Goal: Transaction & Acquisition: Register for event/course

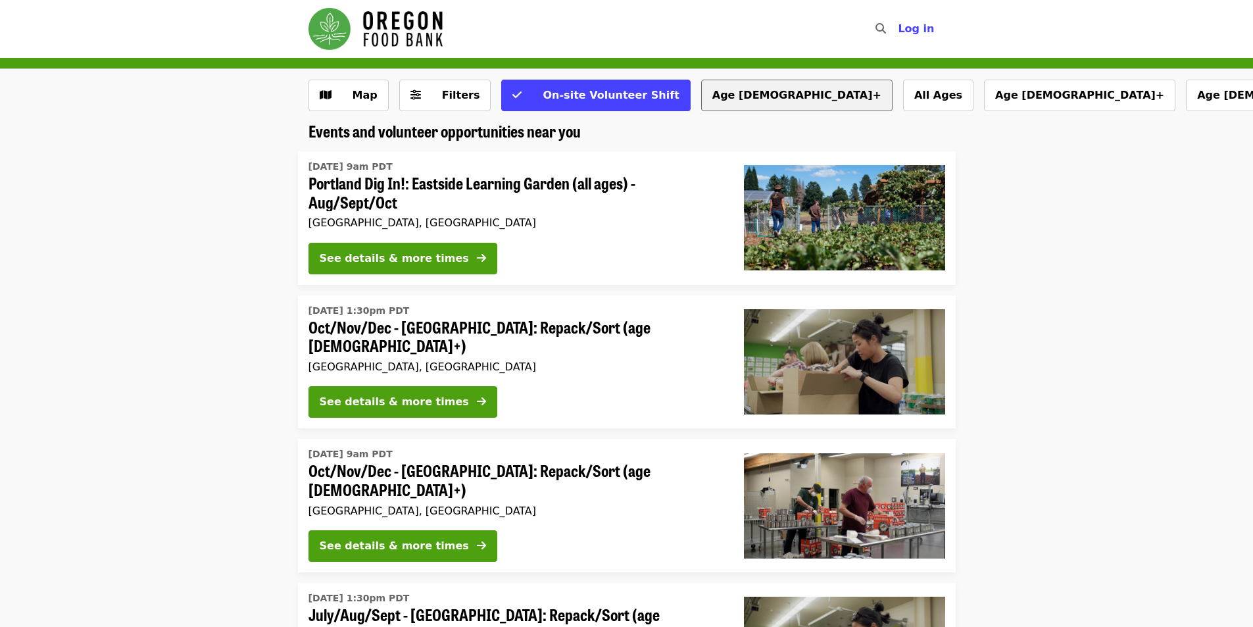
click at [701, 101] on button "Age [DEMOGRAPHIC_DATA]+" at bounding box center [796, 96] width 191 height 32
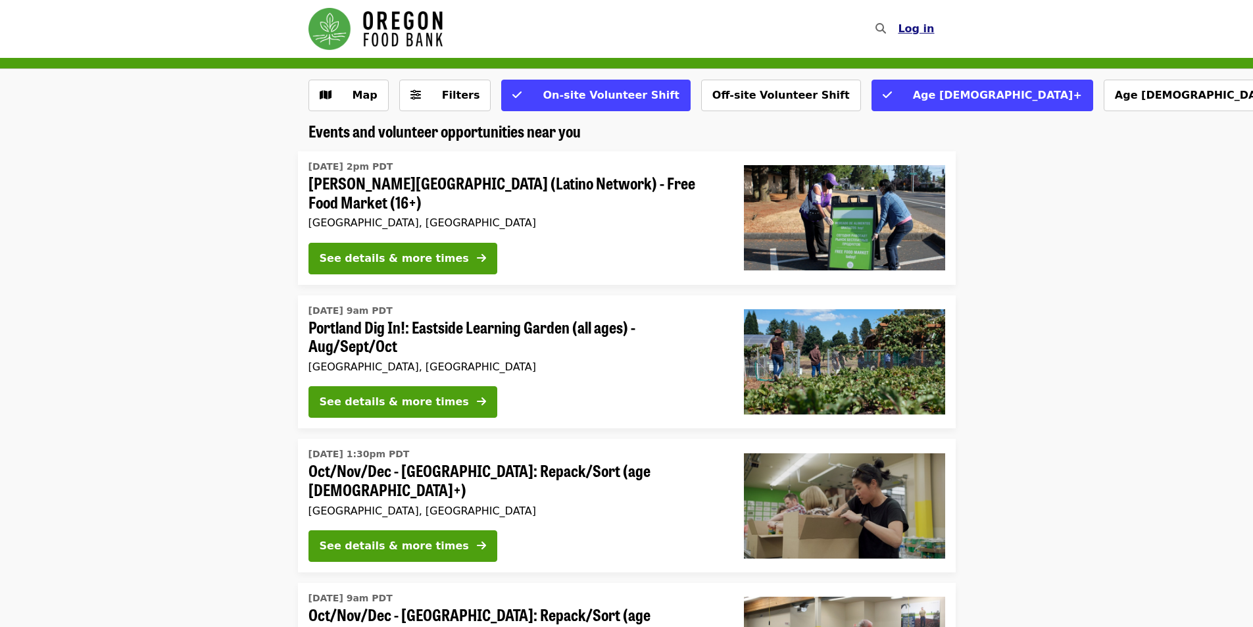
click at [925, 31] on span "Log in" at bounding box center [915, 28] width 36 height 12
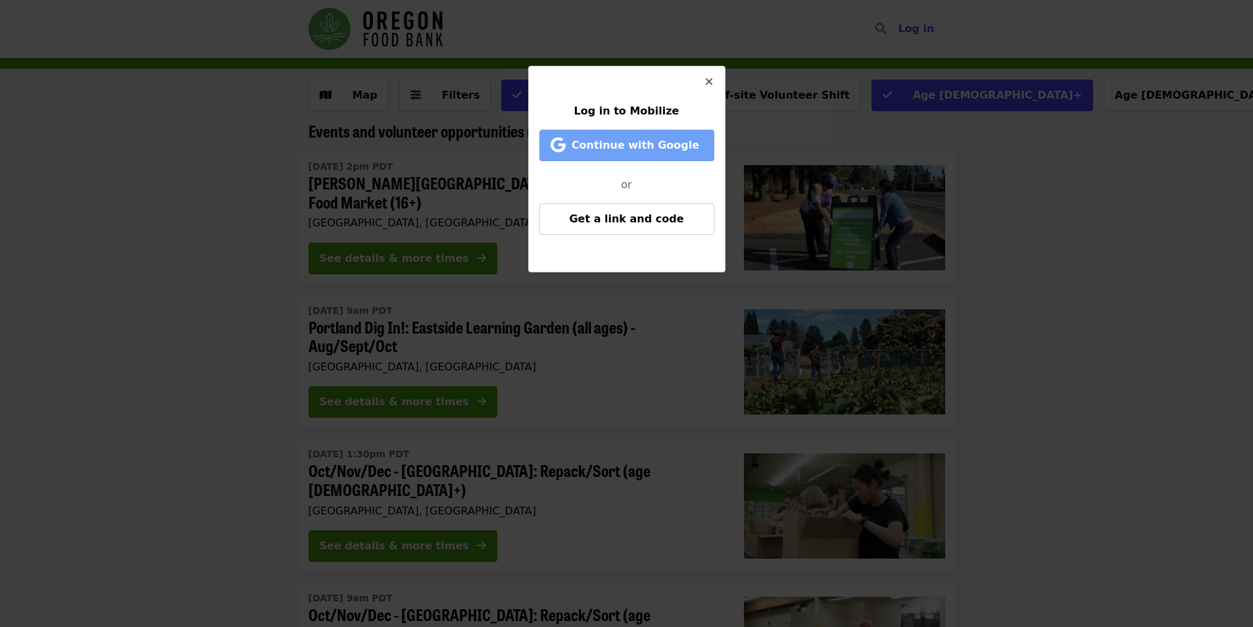
click at [665, 151] on span "Continue with Google" at bounding box center [635, 145] width 128 height 12
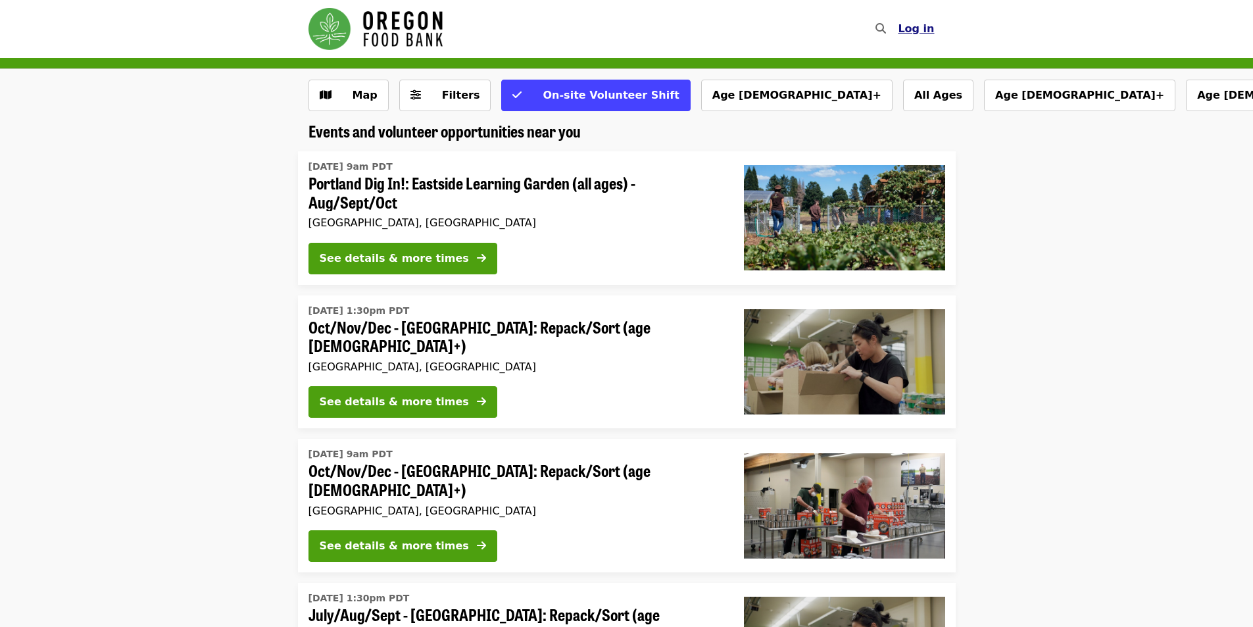
click at [929, 34] on span "Log in" at bounding box center [915, 28] width 36 height 12
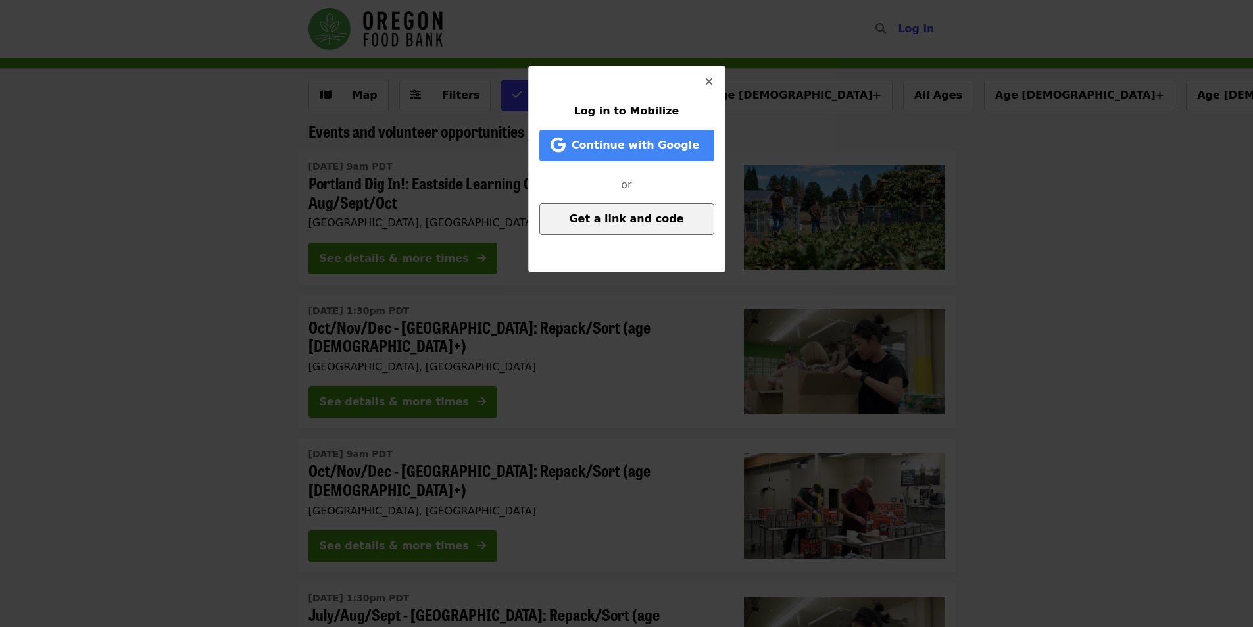
click at [625, 218] on span "Get a link and code" at bounding box center [626, 218] width 114 height 12
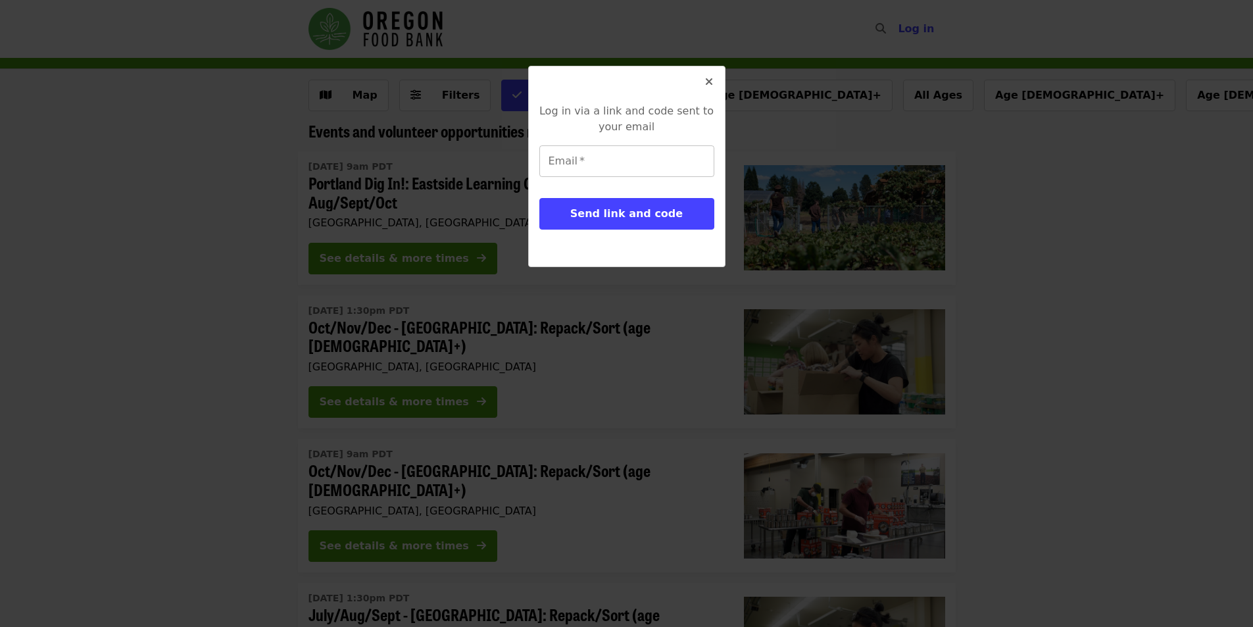
click at [615, 167] on input "Email   *" at bounding box center [626, 161] width 175 height 32
type input "**********"
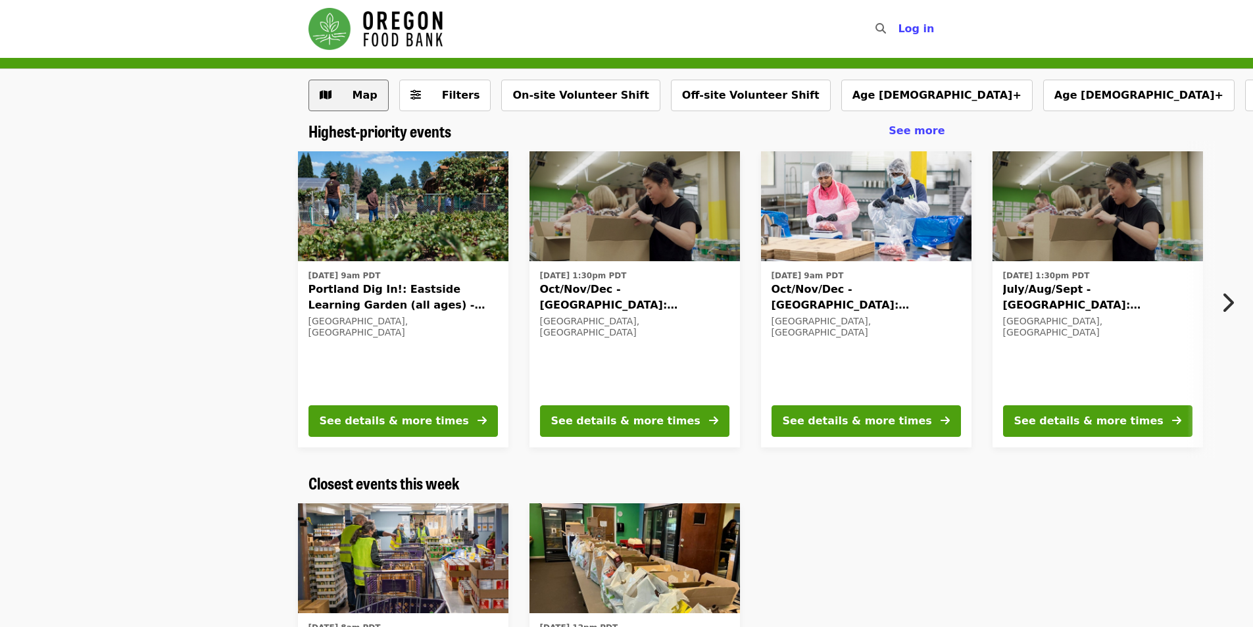
click at [328, 94] on icon "map icon" at bounding box center [326, 95] width 12 height 12
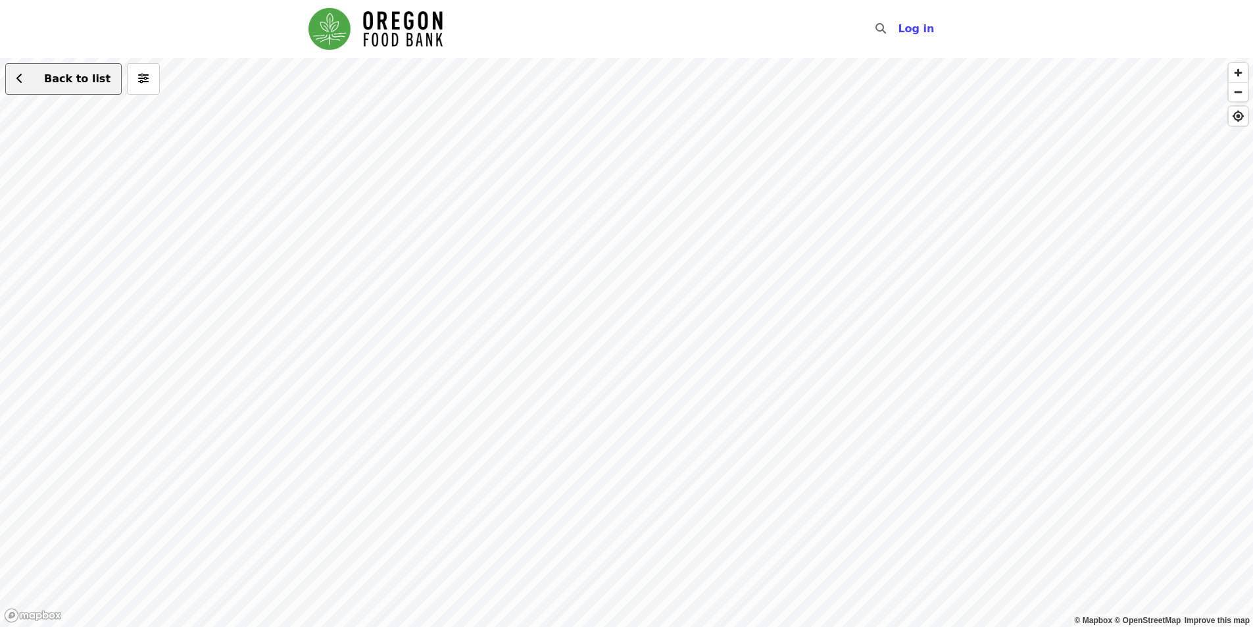
click at [53, 79] on span "Back to list" at bounding box center [77, 78] width 66 height 12
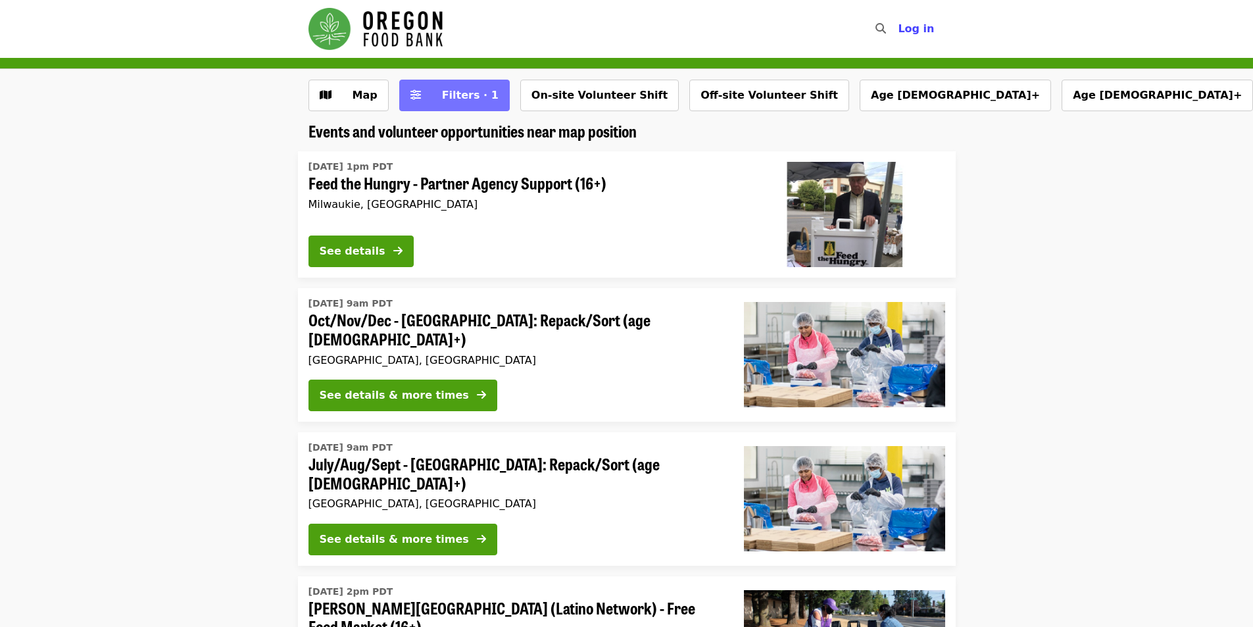
click at [458, 99] on span "Filters · 1" at bounding box center [470, 95] width 57 height 12
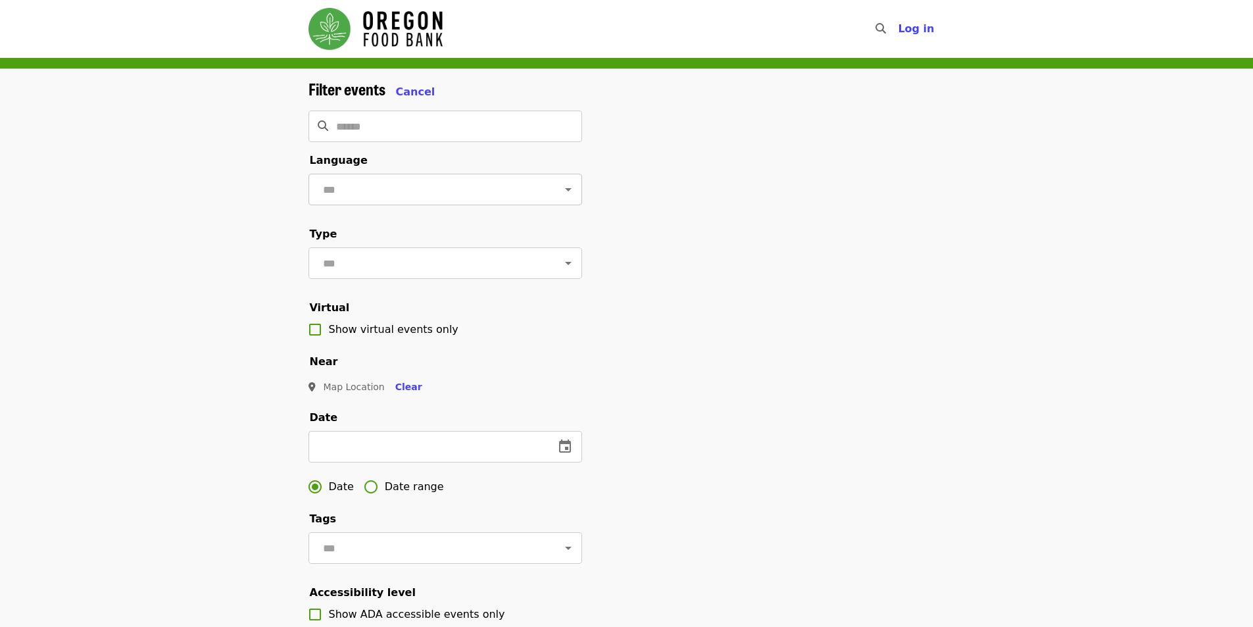
click at [560, 186] on icon "Open" at bounding box center [568, 189] width 16 height 16
click at [370, 217] on li "English" at bounding box center [440, 224] width 264 height 24
type input "*******"
click at [561, 271] on icon "Open" at bounding box center [568, 263] width 16 height 16
click at [521, 299] on li "Volunteer shifts" at bounding box center [440, 308] width 264 height 24
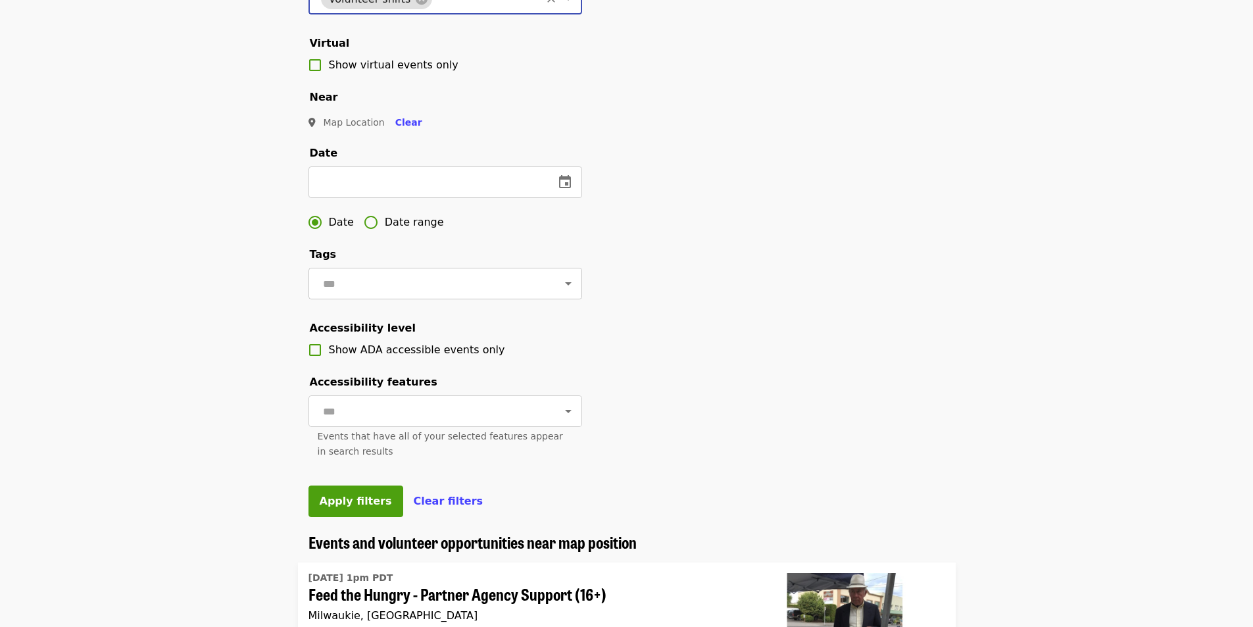
scroll to position [285, 0]
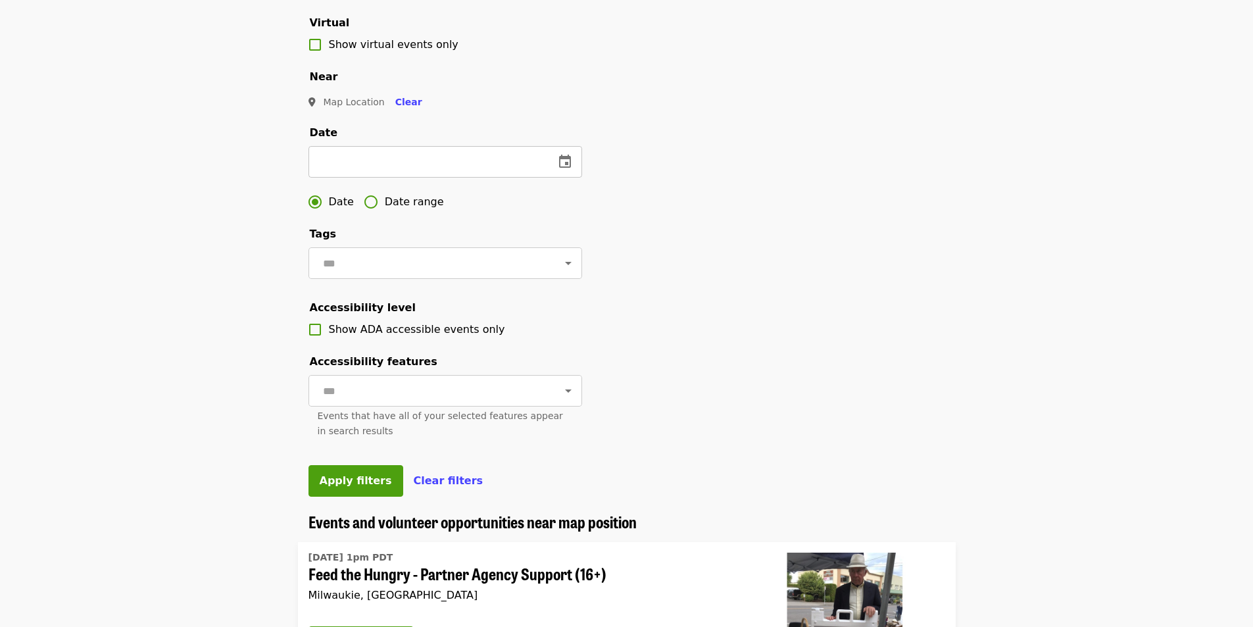
click at [432, 178] on input "text" at bounding box center [425, 162] width 235 height 32
click at [558, 170] on icon "change date" at bounding box center [565, 162] width 16 height 16
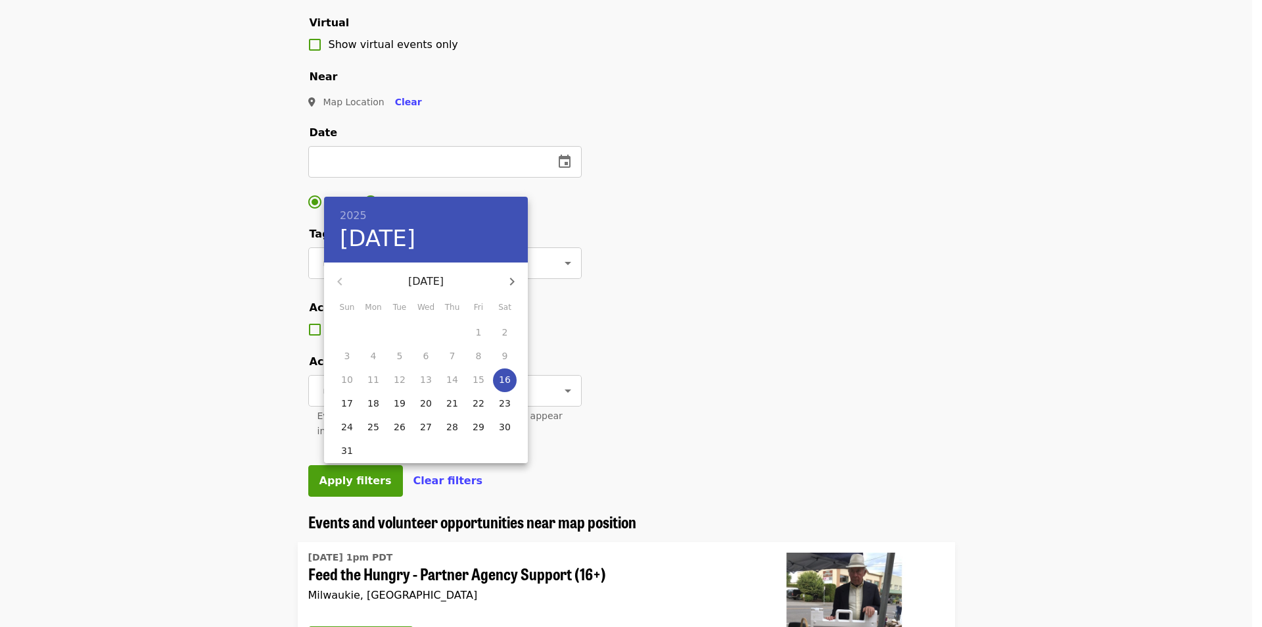
click at [345, 406] on p "17" at bounding box center [347, 402] width 12 height 13
type input "**********"
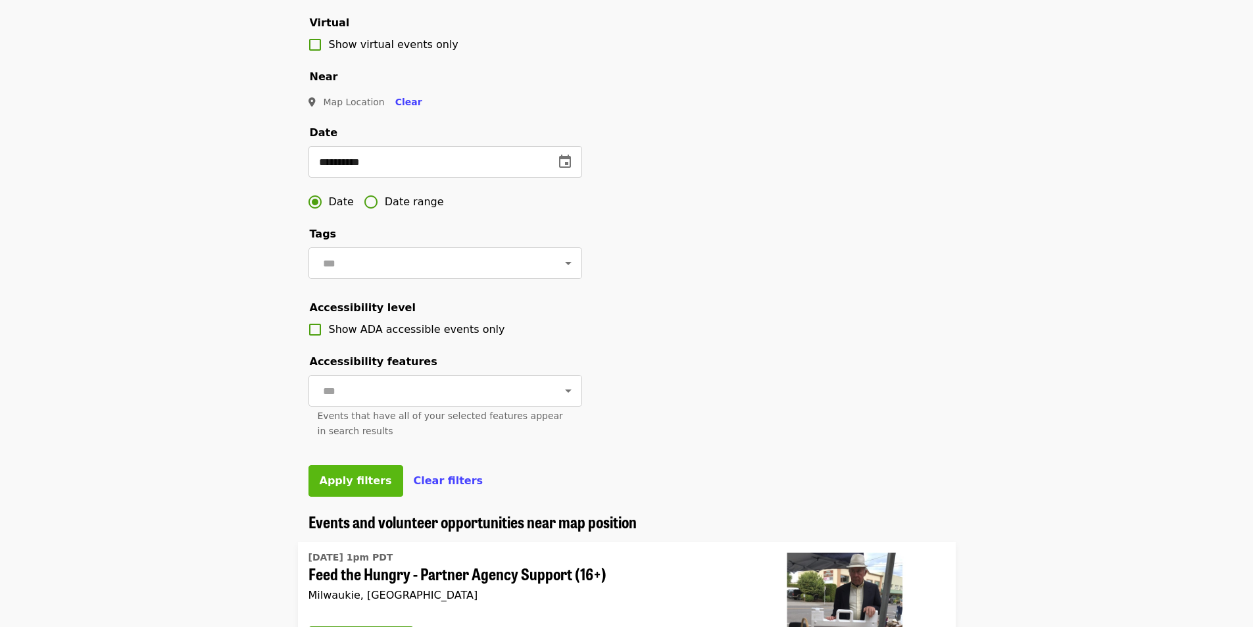
click at [349, 487] on span "Apply filters" at bounding box center [356, 480] width 72 height 12
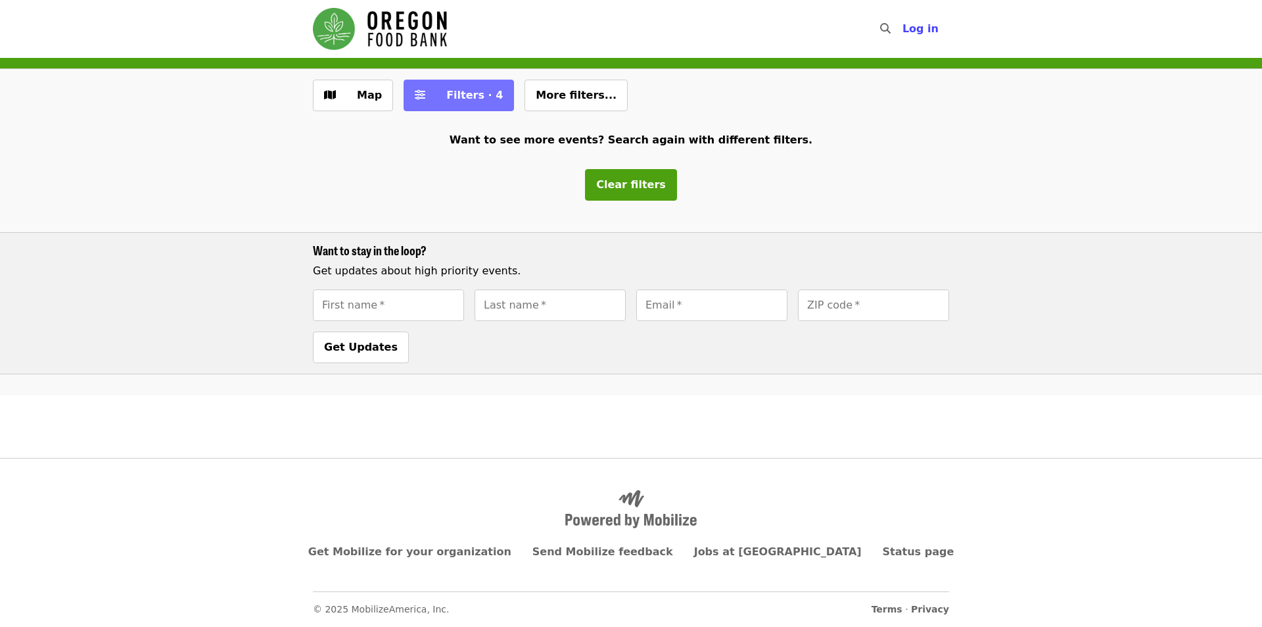
click at [448, 94] on span "Filters · 4" at bounding box center [474, 95] width 57 height 12
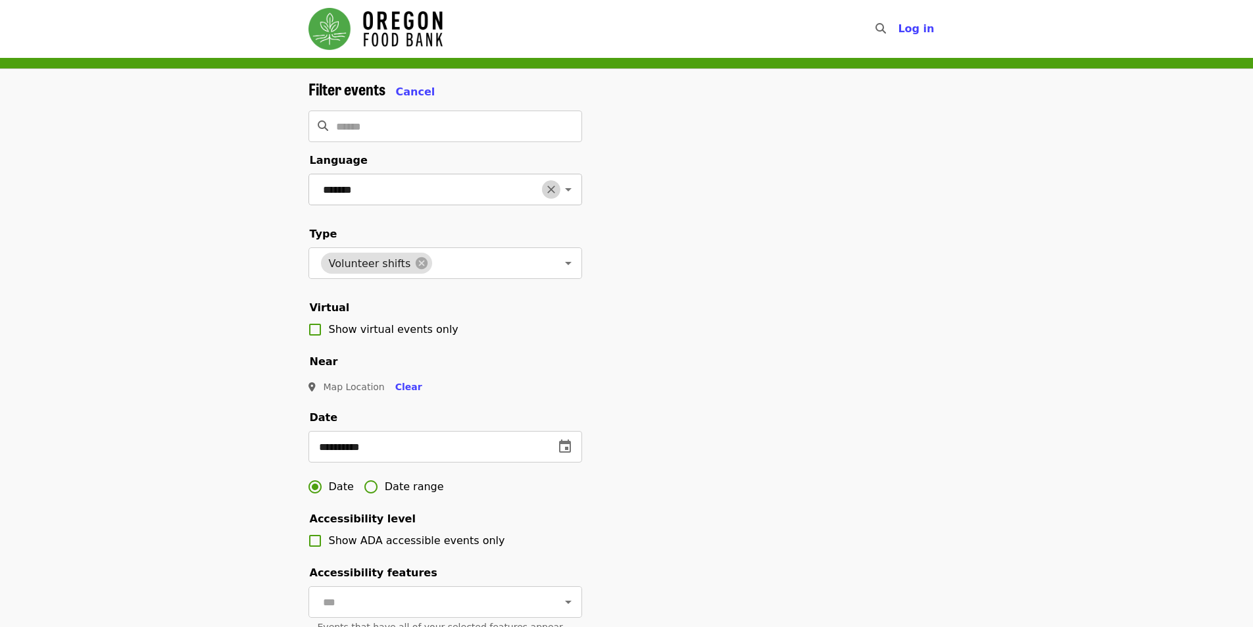
click at [547, 185] on icon "Clear" at bounding box center [551, 189] width 8 height 8
click at [414, 270] on icon at bounding box center [421, 263] width 14 height 14
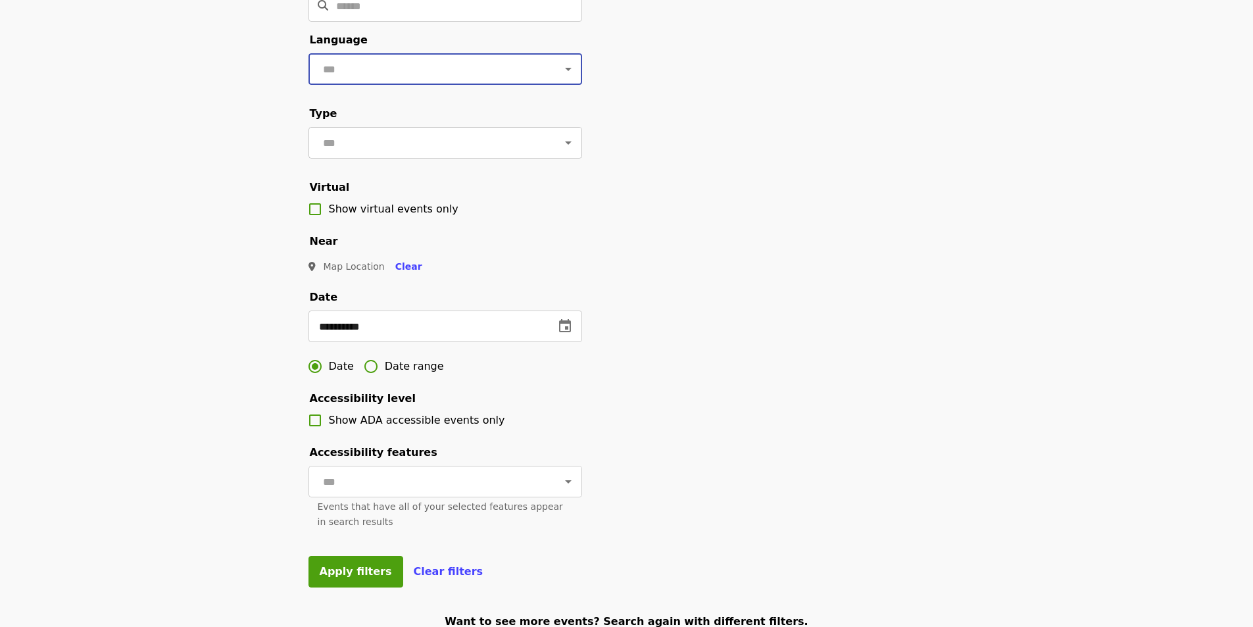
scroll to position [131, 0]
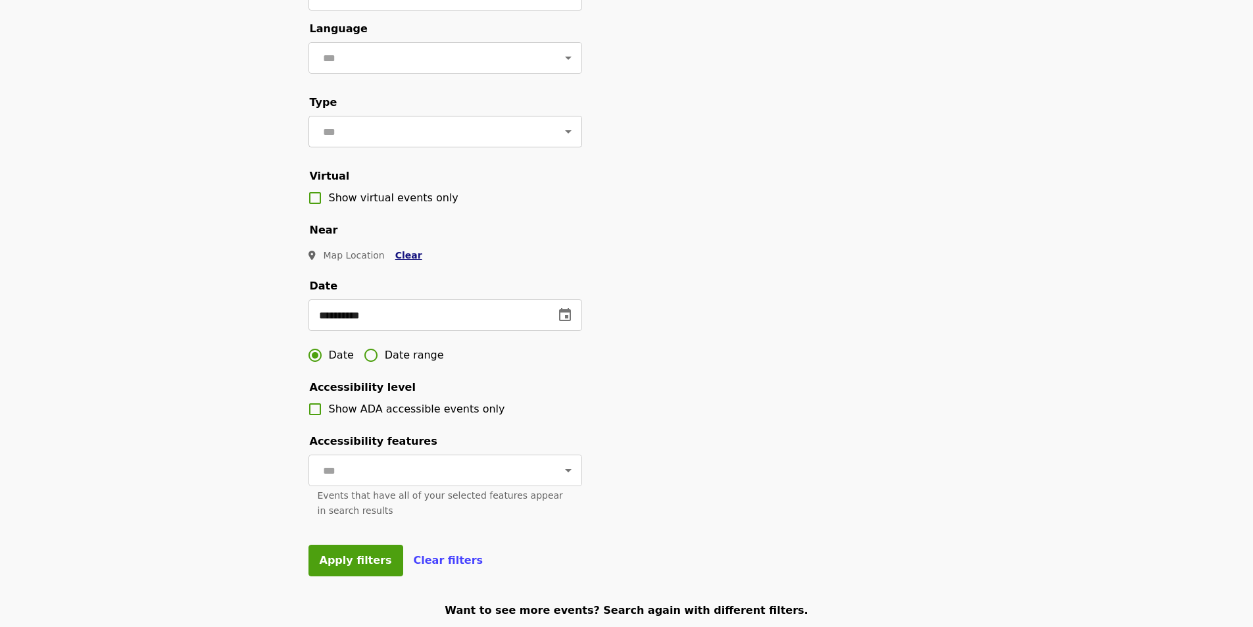
click at [399, 260] on span "Clear" at bounding box center [408, 255] width 27 height 11
type input "*******"
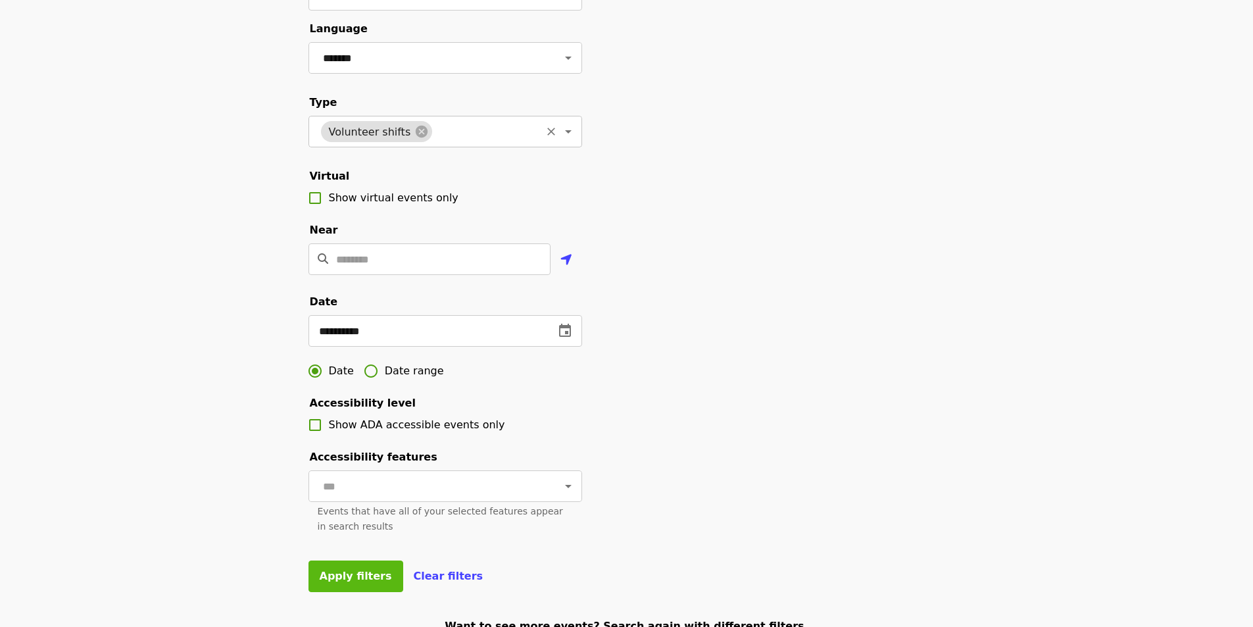
click at [367, 582] on span "Apply filters" at bounding box center [356, 575] width 72 height 12
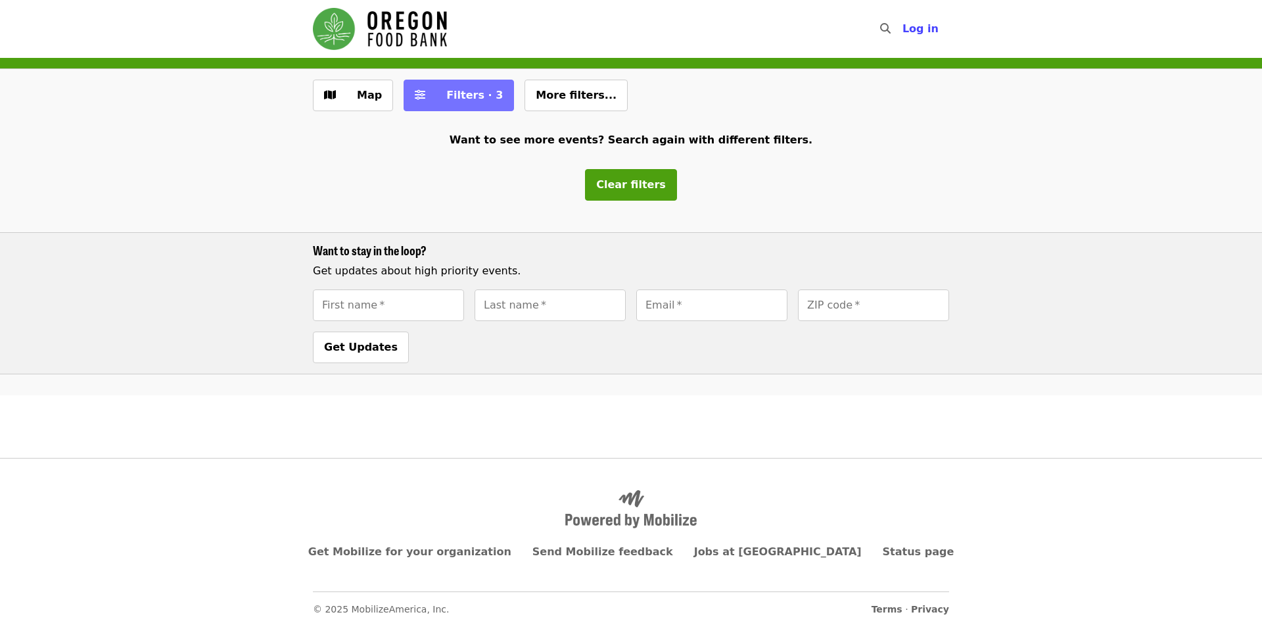
click at [463, 96] on span "Filters · 3" at bounding box center [474, 95] width 57 height 12
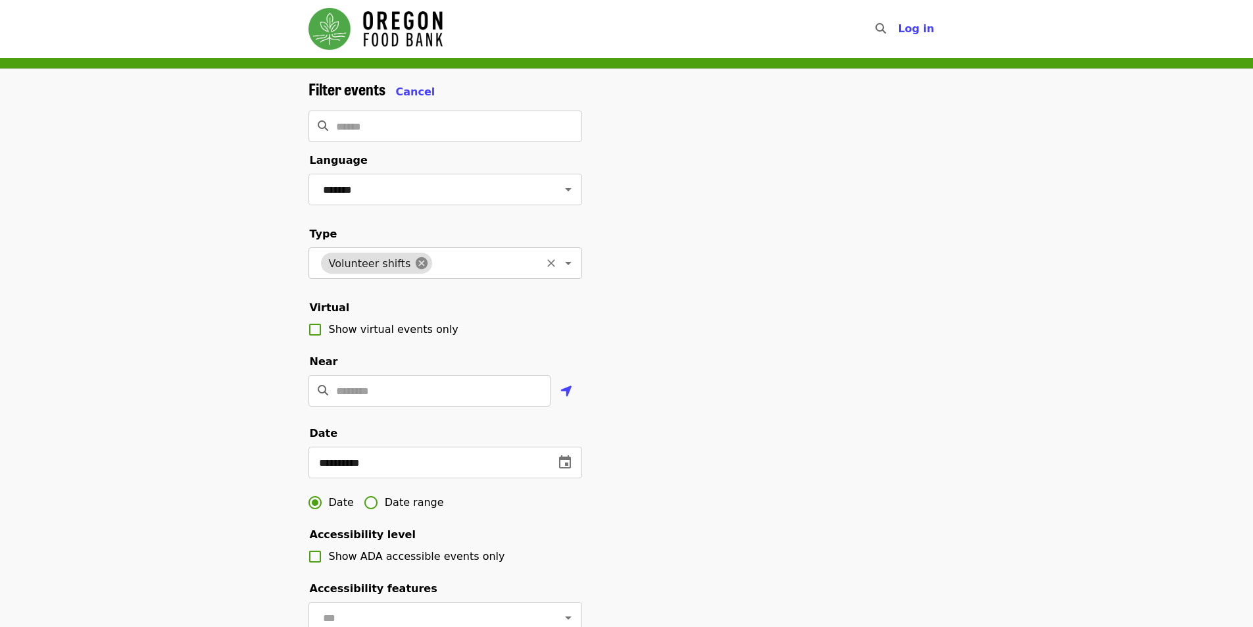
click at [416, 269] on icon at bounding box center [422, 263] width 12 height 12
click at [545, 185] on icon "Clear" at bounding box center [550, 189] width 13 height 13
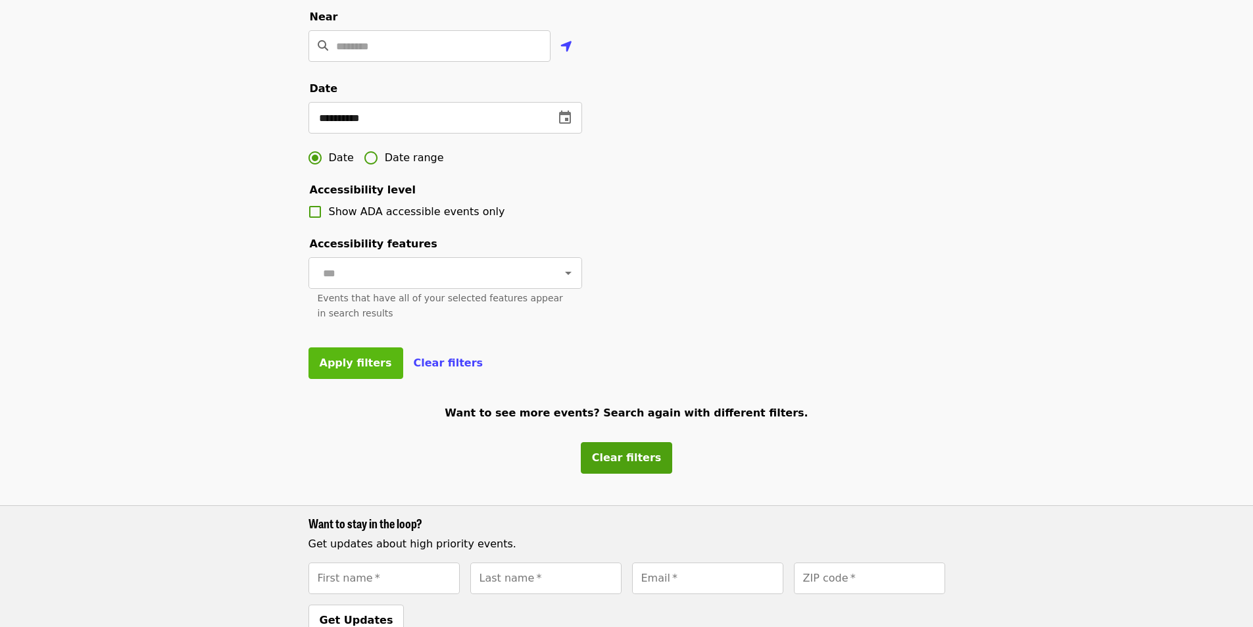
scroll to position [350, 0]
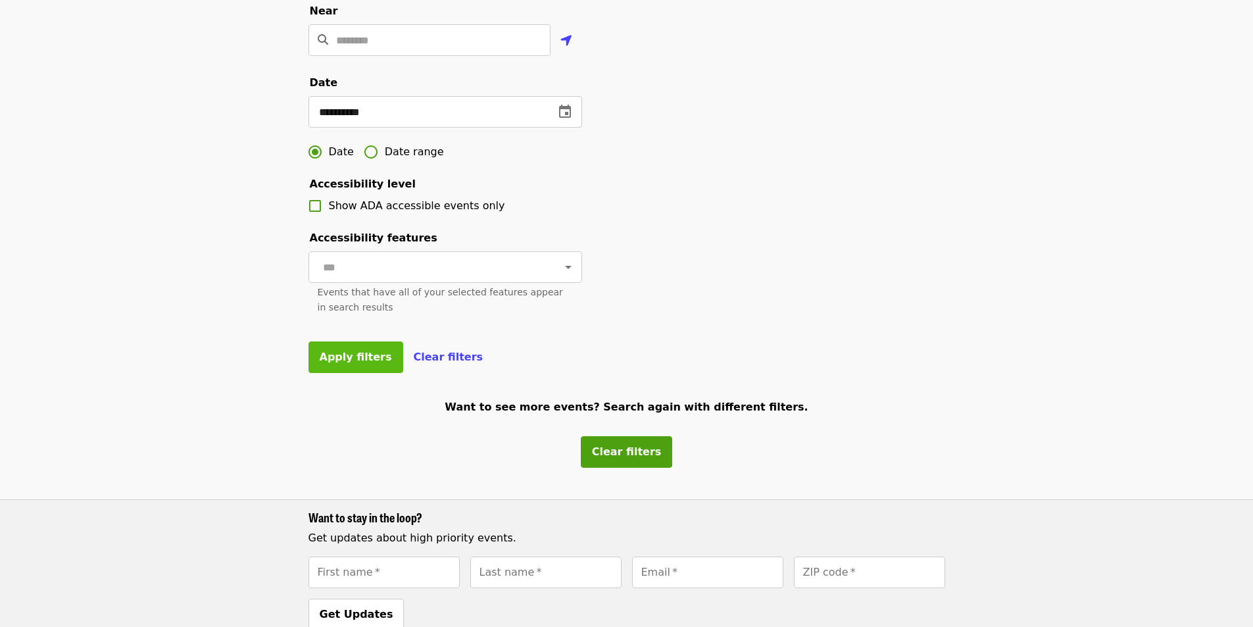
click at [355, 373] on button "Apply filters" at bounding box center [355, 357] width 95 height 32
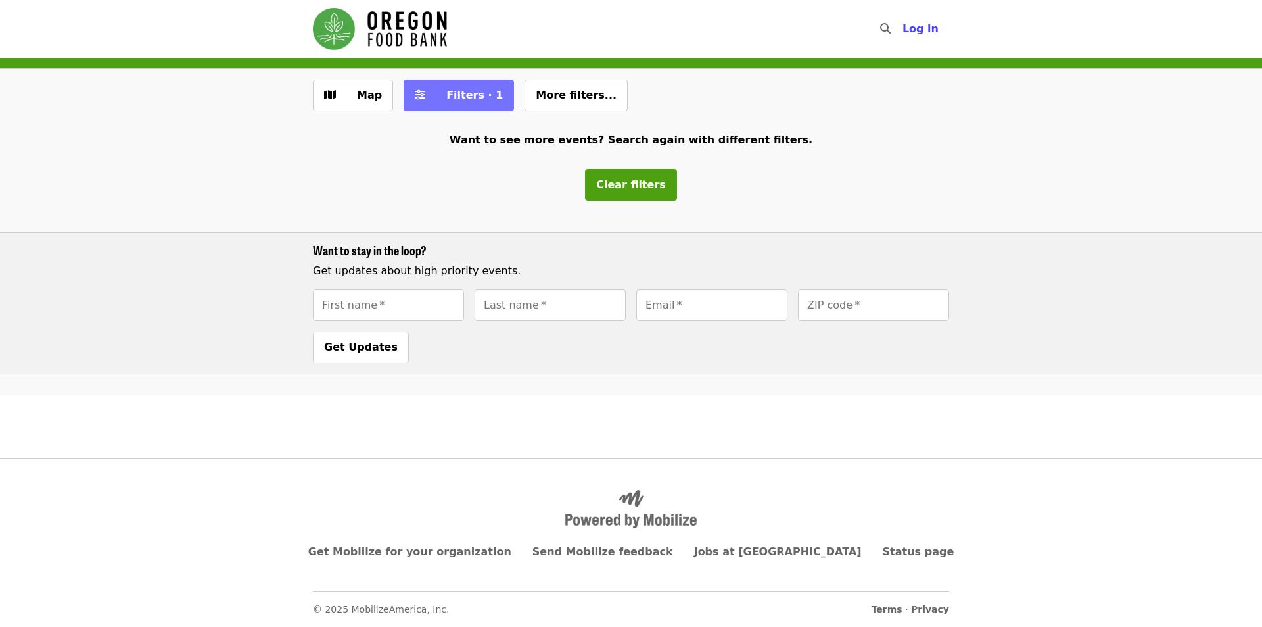
click at [456, 84] on button "Filters · 1" at bounding box center [459, 96] width 110 height 32
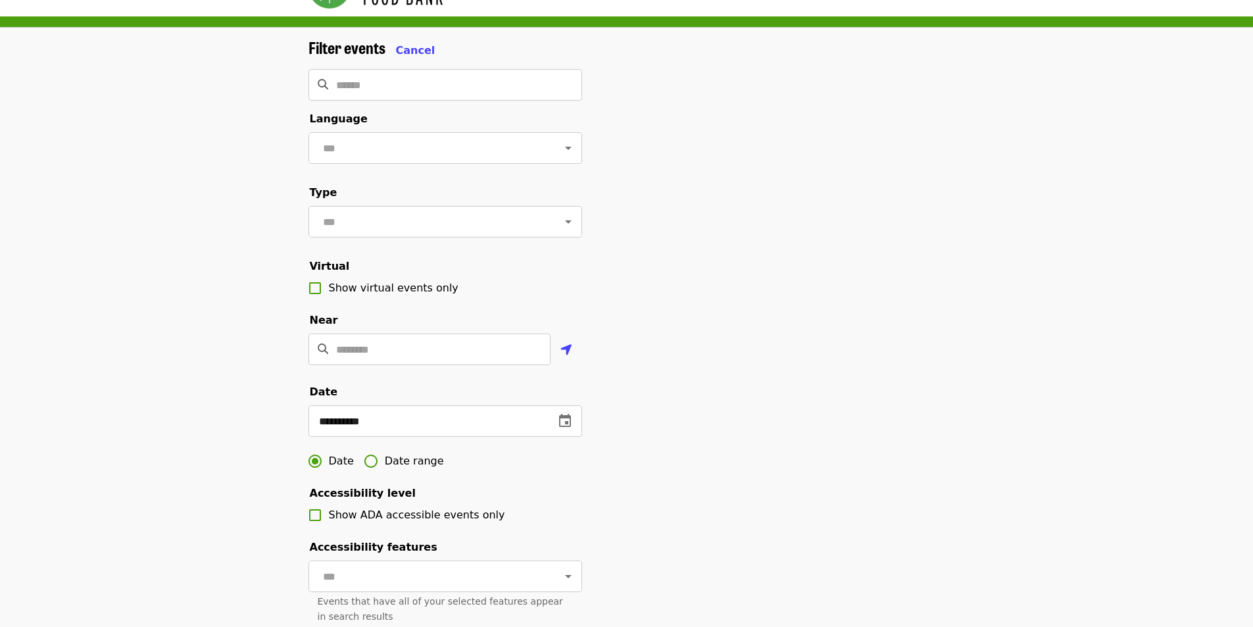
scroll to position [197, 0]
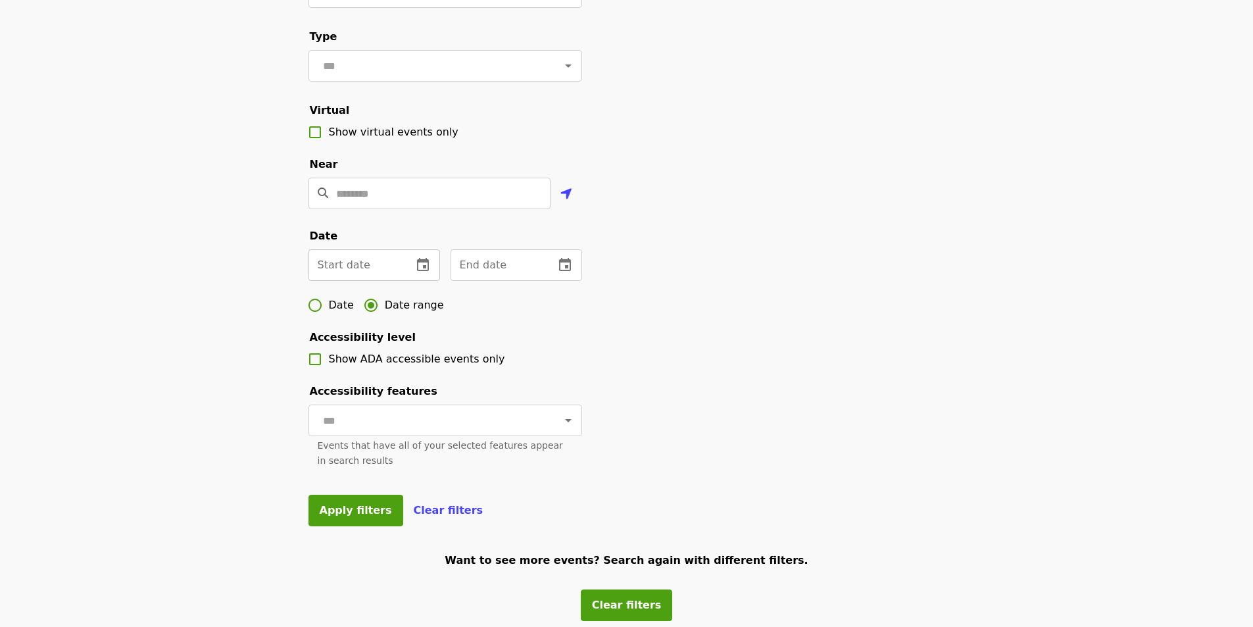
click at [431, 281] on button "change date" at bounding box center [423, 265] width 32 height 32
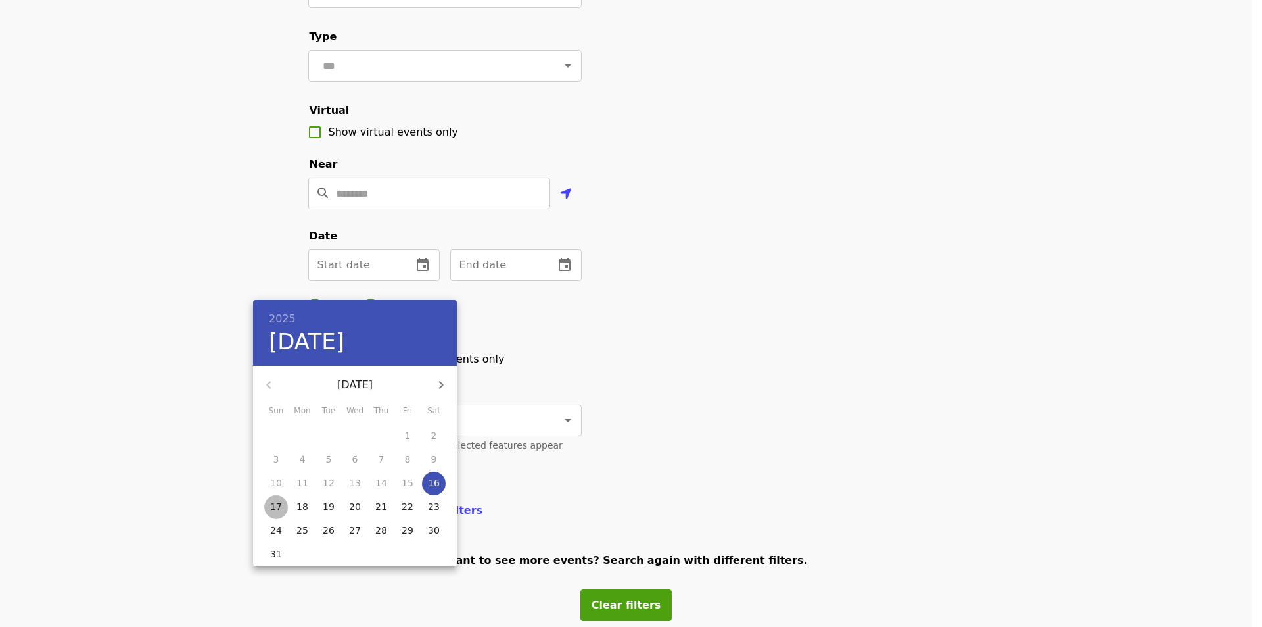
click at [275, 508] on p "17" at bounding box center [276, 506] width 12 height 13
type input "**********"
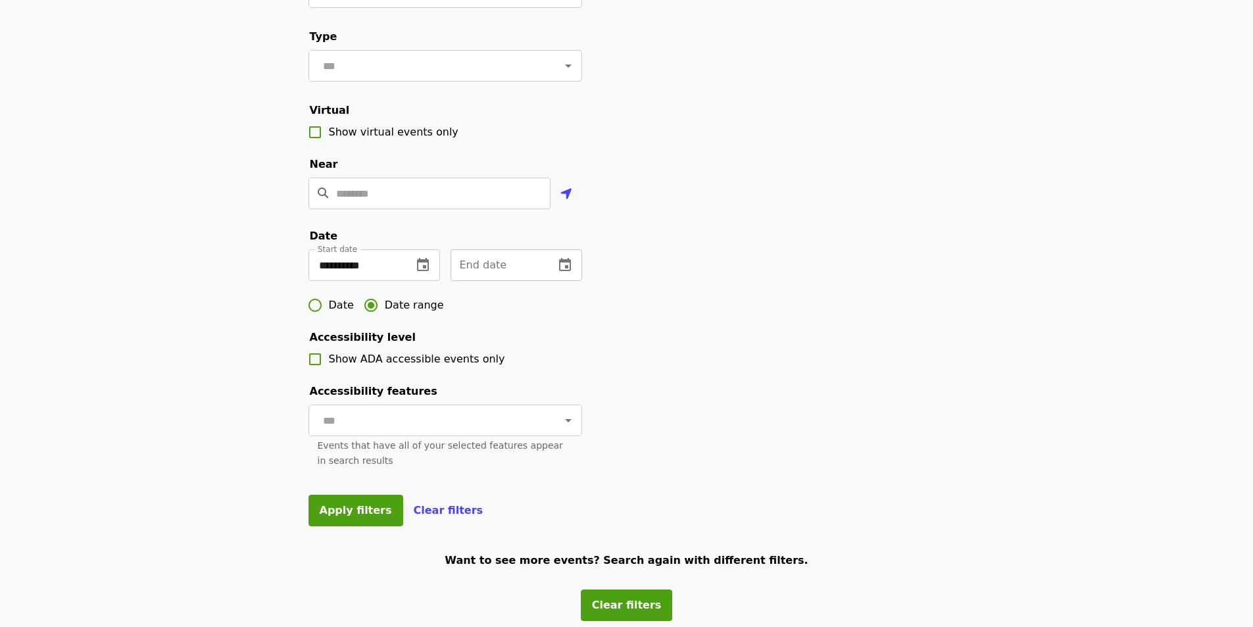
click at [563, 271] on icon "change date" at bounding box center [565, 264] width 12 height 13
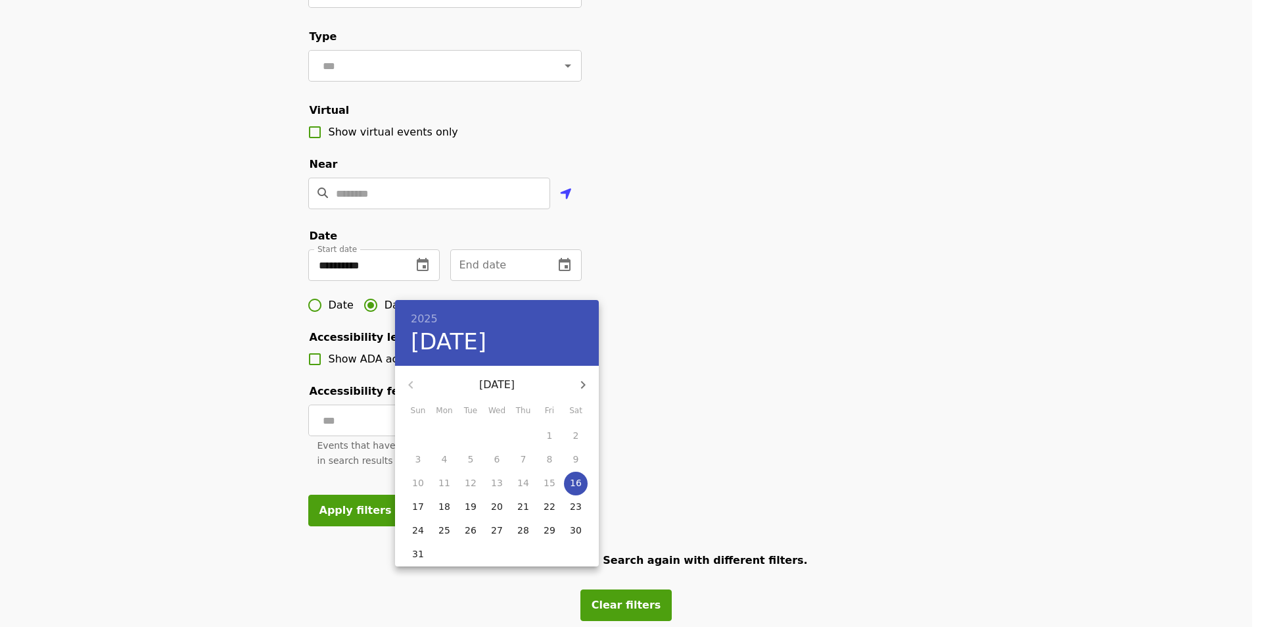
click at [496, 524] on p "27" at bounding box center [497, 529] width 12 height 13
type input "**********"
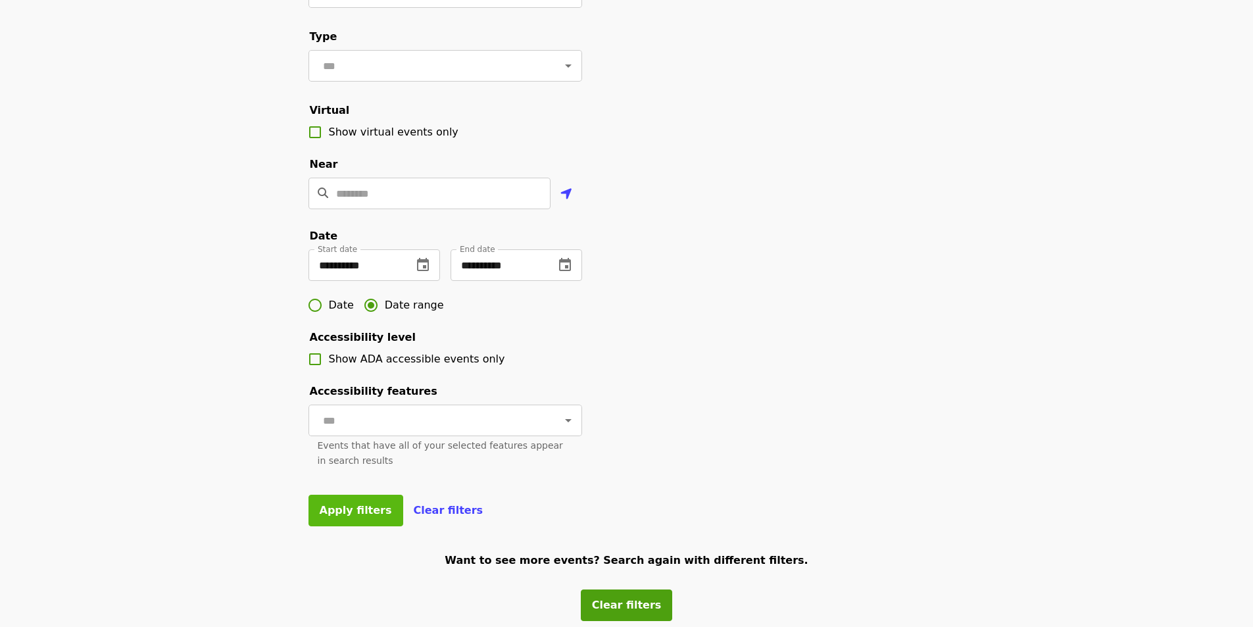
click at [347, 516] on span "Apply filters" at bounding box center [356, 510] width 72 height 12
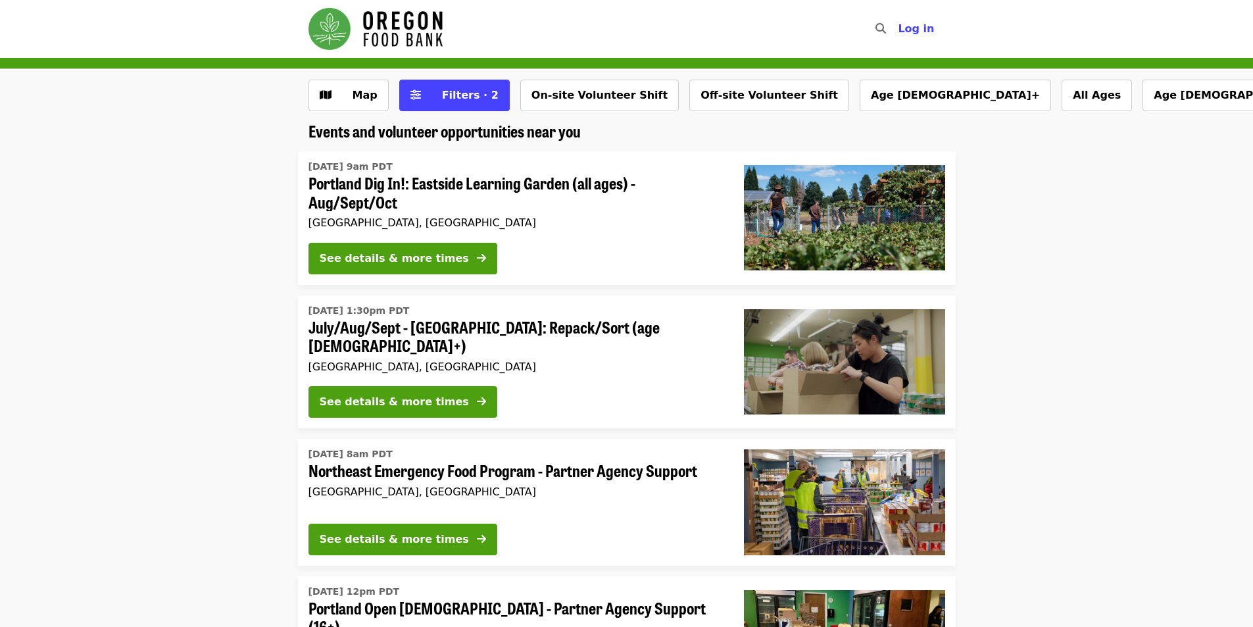
click at [534, 329] on span "July/Aug/Sept - [GEOGRAPHIC_DATA]: Repack/Sort (age [DEMOGRAPHIC_DATA]+)" at bounding box center [515, 337] width 414 height 38
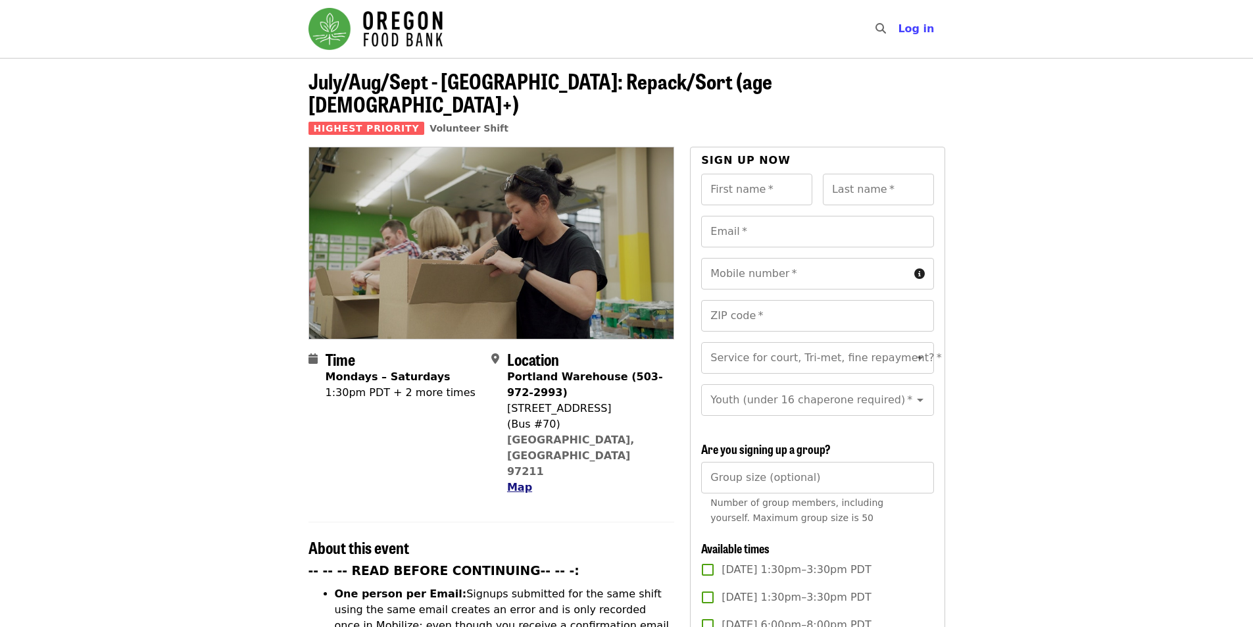
click at [517, 481] on span "Map" at bounding box center [519, 487] width 25 height 12
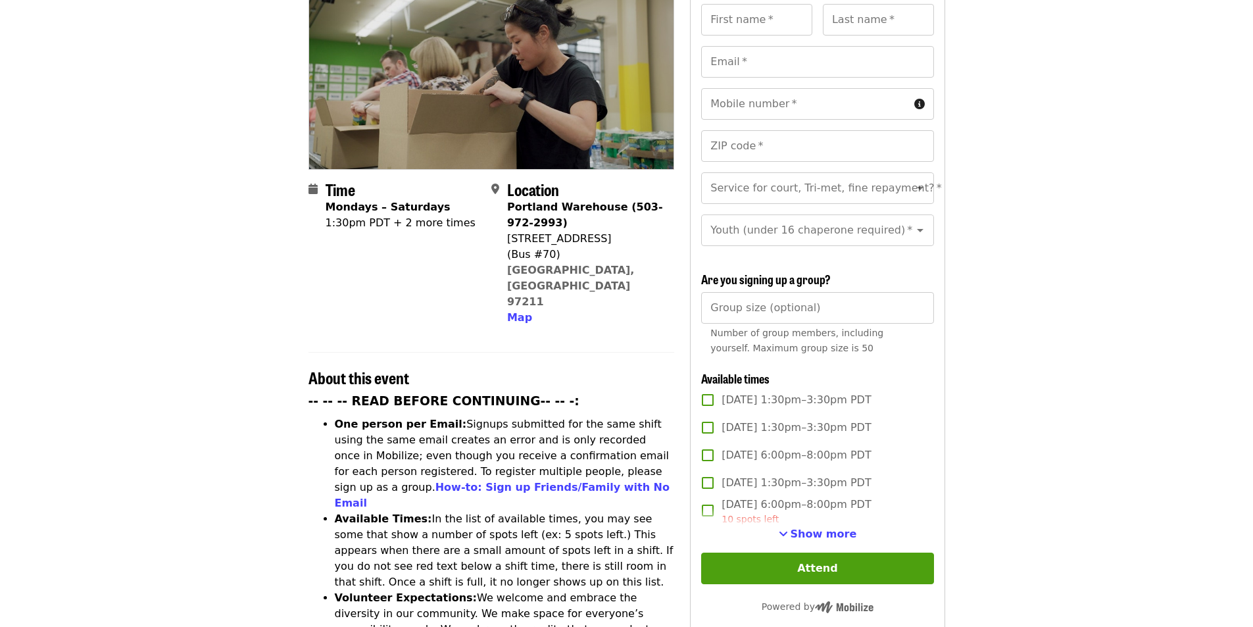
scroll to position [172, 0]
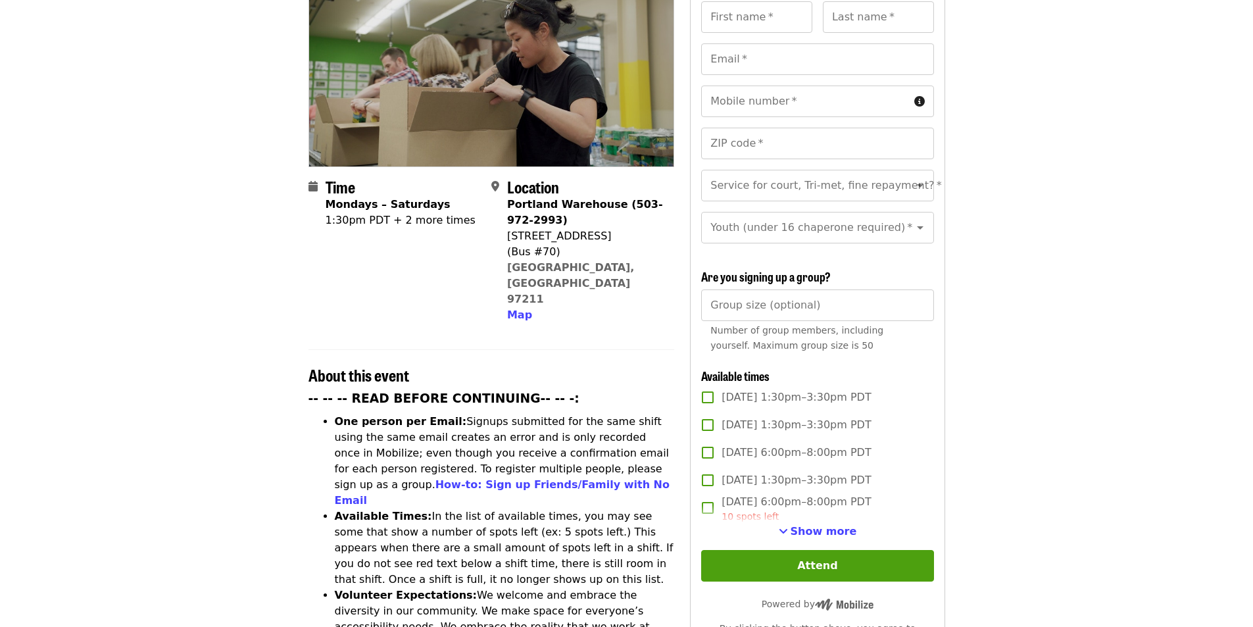
click at [753, 391] on span "Mon, Aug 18, 1:30pm–3:30pm PDT" at bounding box center [795, 397] width 149 height 16
click at [912, 220] on icon "Open" at bounding box center [920, 228] width 16 height 16
click at [712, 251] on li "16 and older" at bounding box center [812, 250] width 222 height 24
type input "**********"
click at [917, 184] on icon "Open" at bounding box center [920, 185] width 7 height 3
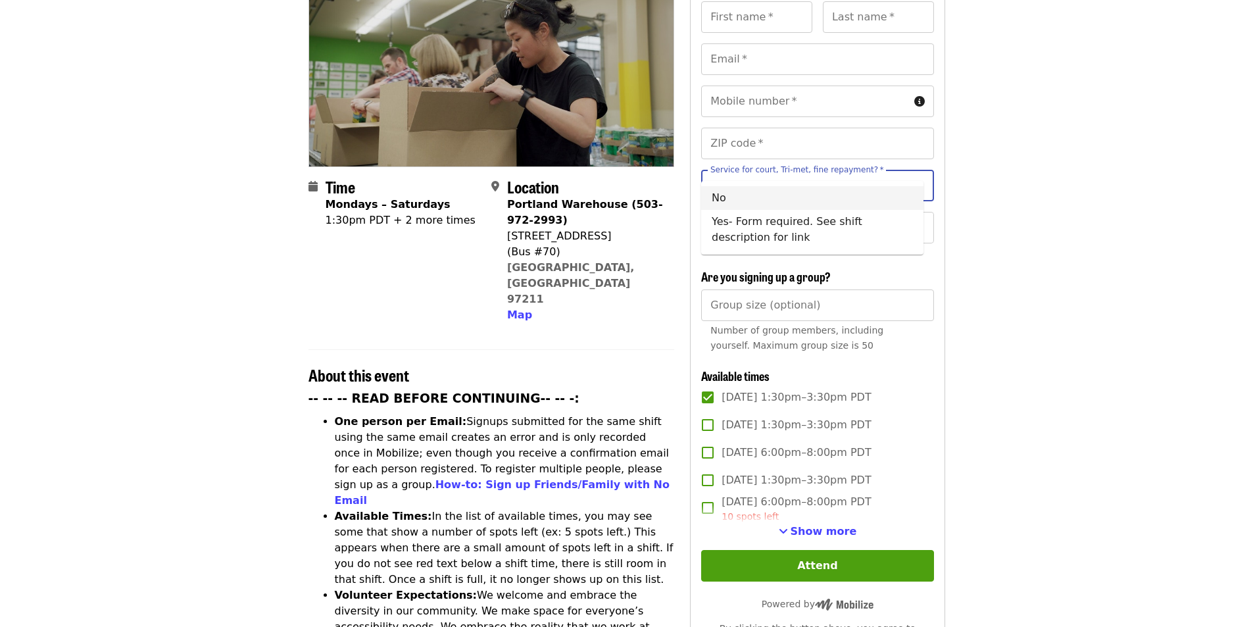
click at [736, 195] on li "No" at bounding box center [812, 198] width 222 height 24
type input "**"
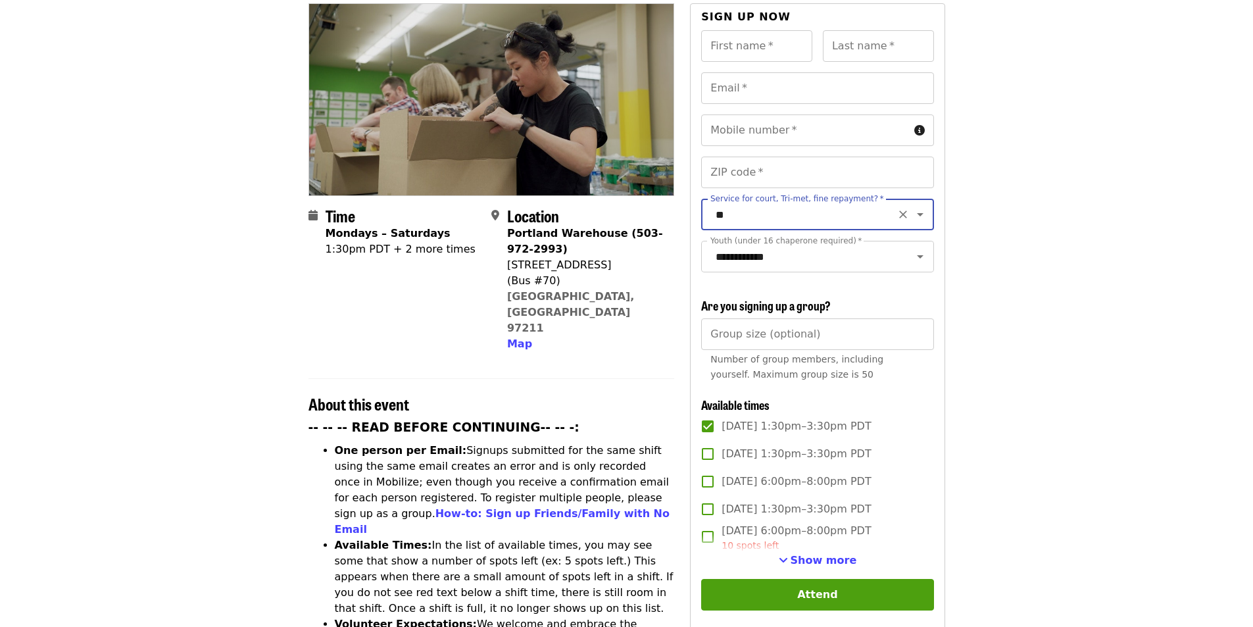
scroll to position [153, 0]
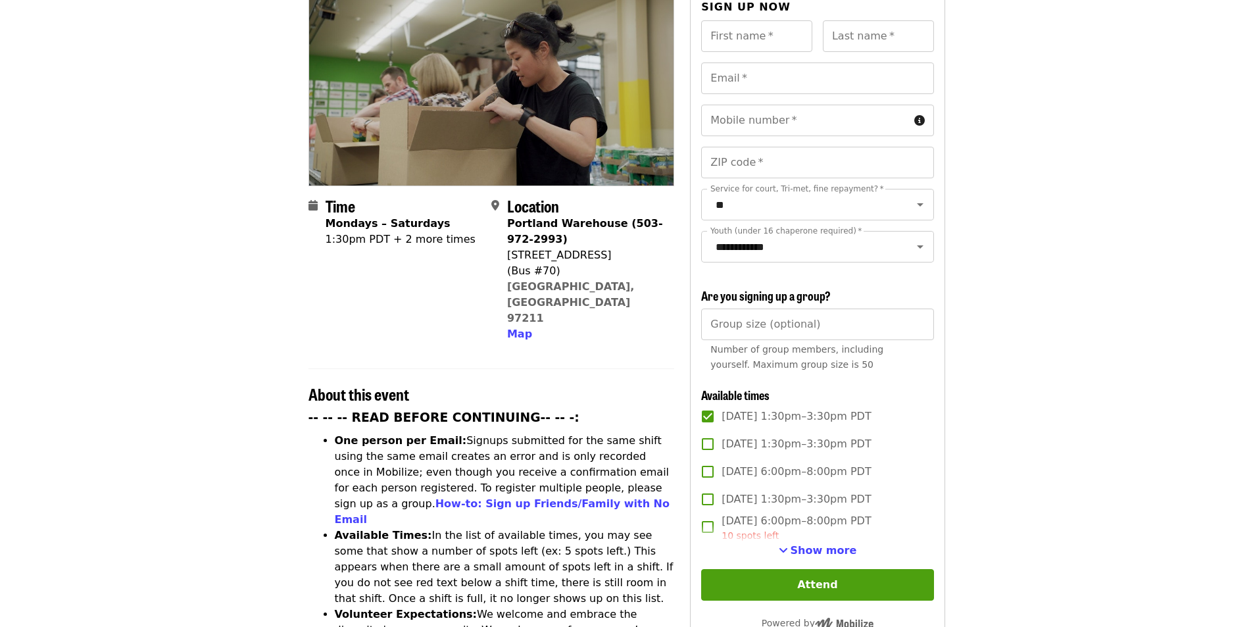
click at [998, 233] on article "July/Aug/Sept - Portland: Repack/Sort (age 8+) Highest Priority Volunteer Shift…" at bounding box center [626, 602] width 1253 height 1395
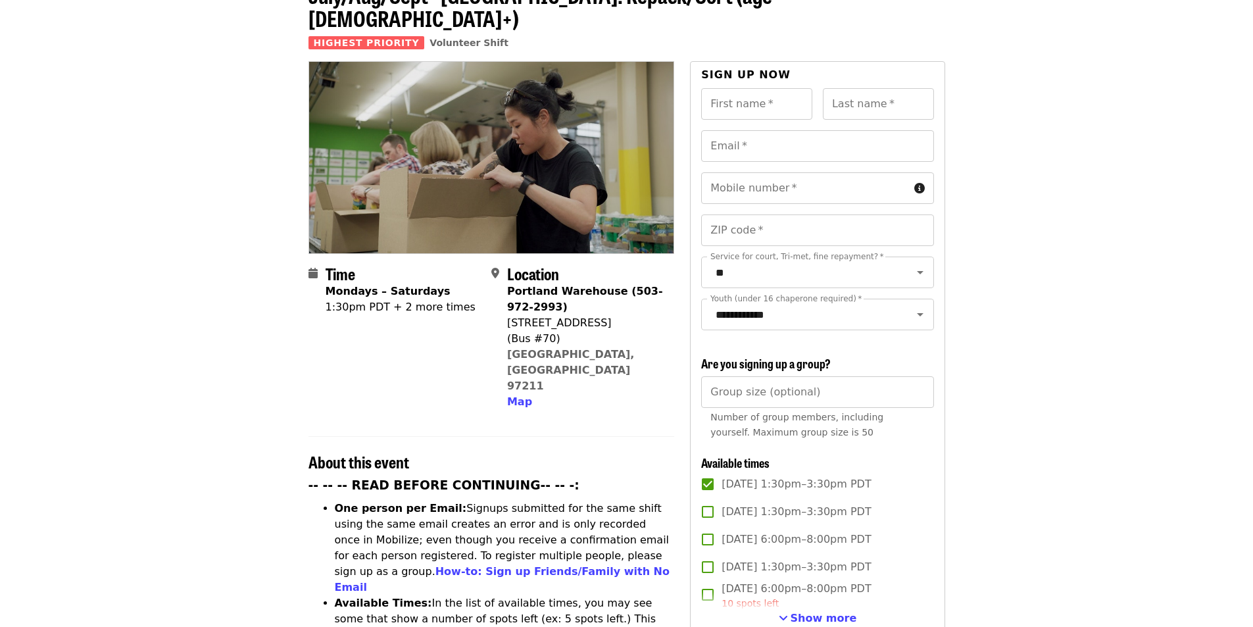
scroll to position [0, 0]
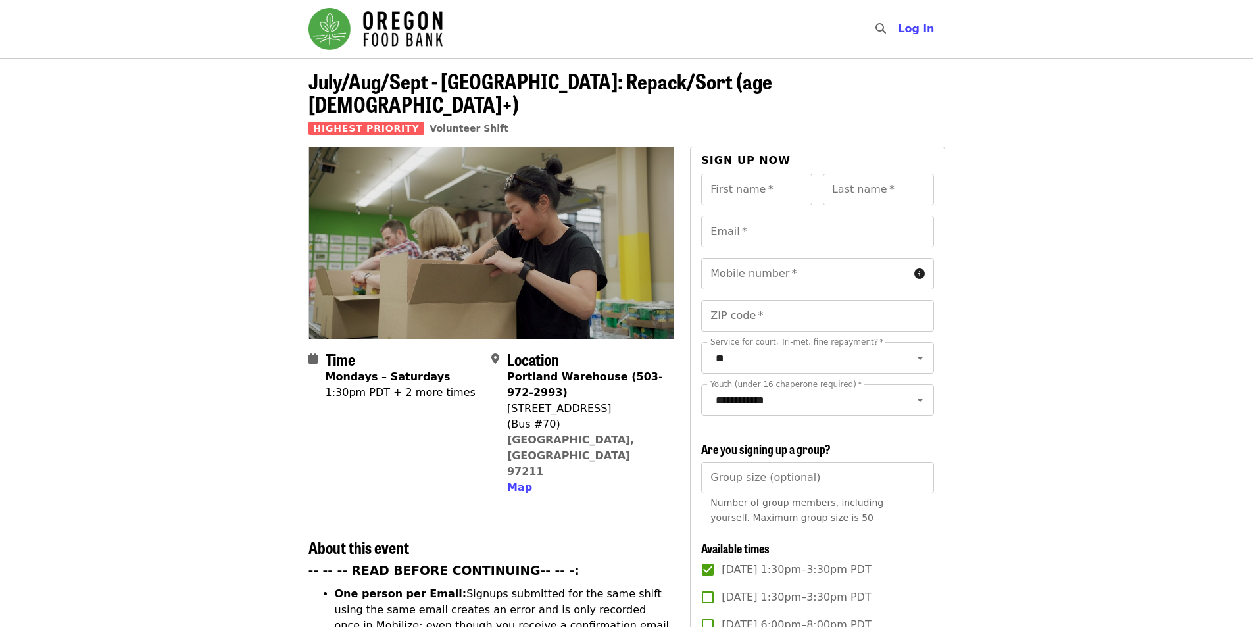
click at [414, 39] on img "Main navigation" at bounding box center [375, 29] width 134 height 42
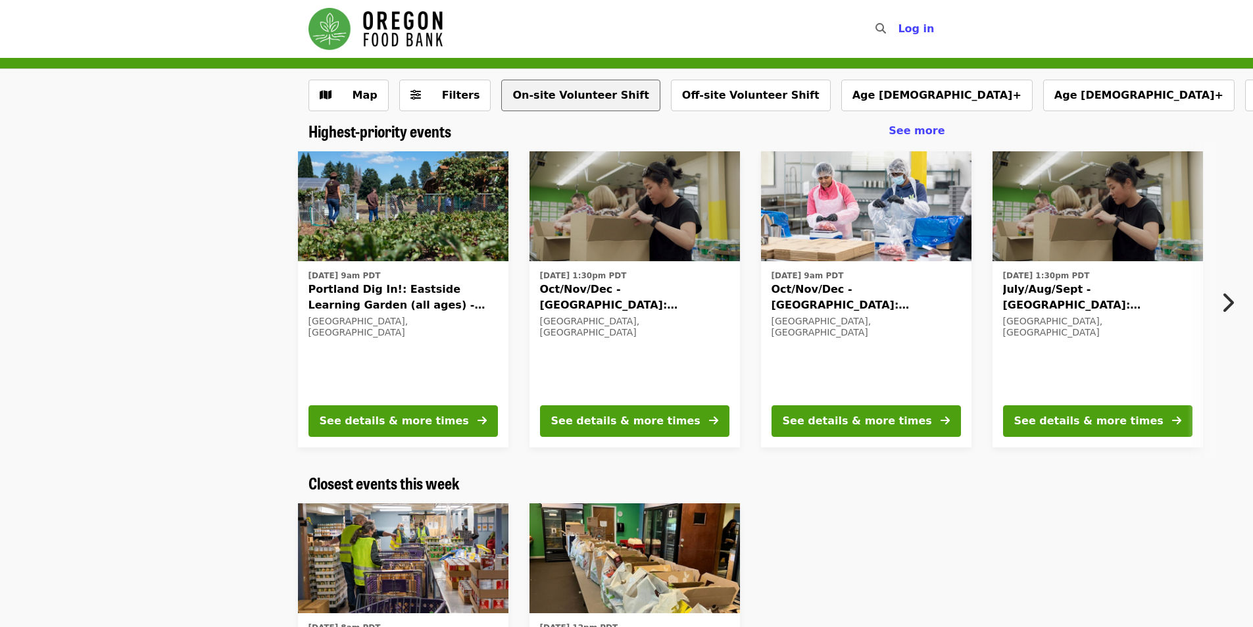
click at [574, 104] on button "On-site Volunteer Shift" at bounding box center [580, 96] width 158 height 32
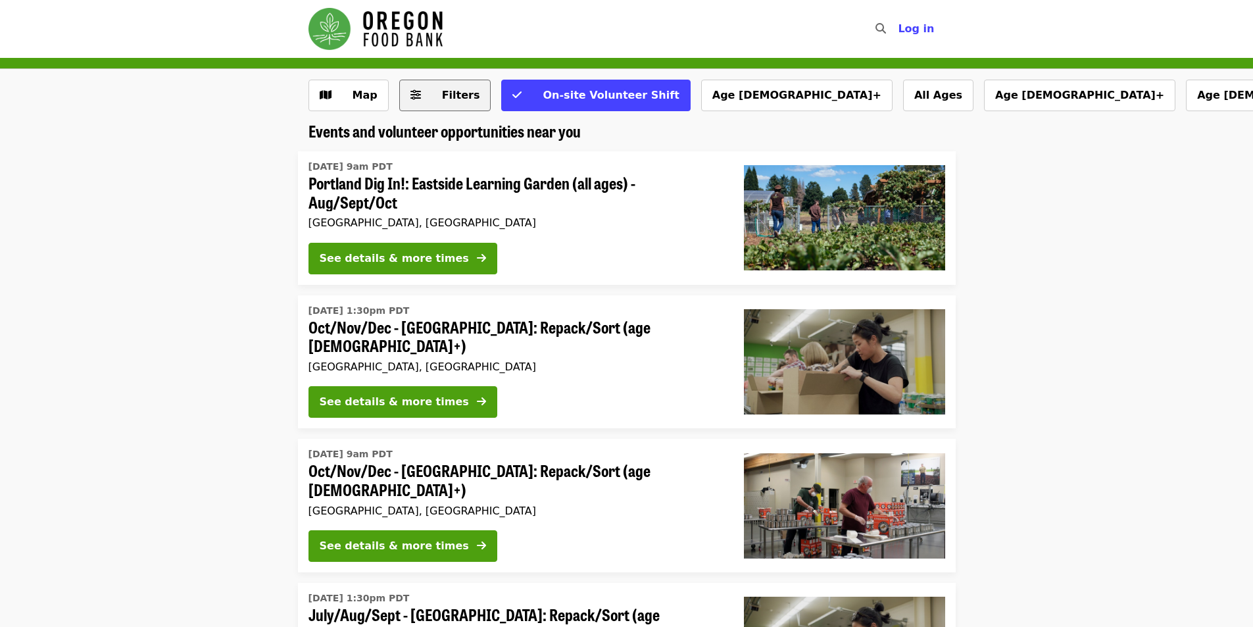
click at [429, 95] on span "Filters" at bounding box center [454, 95] width 51 height 16
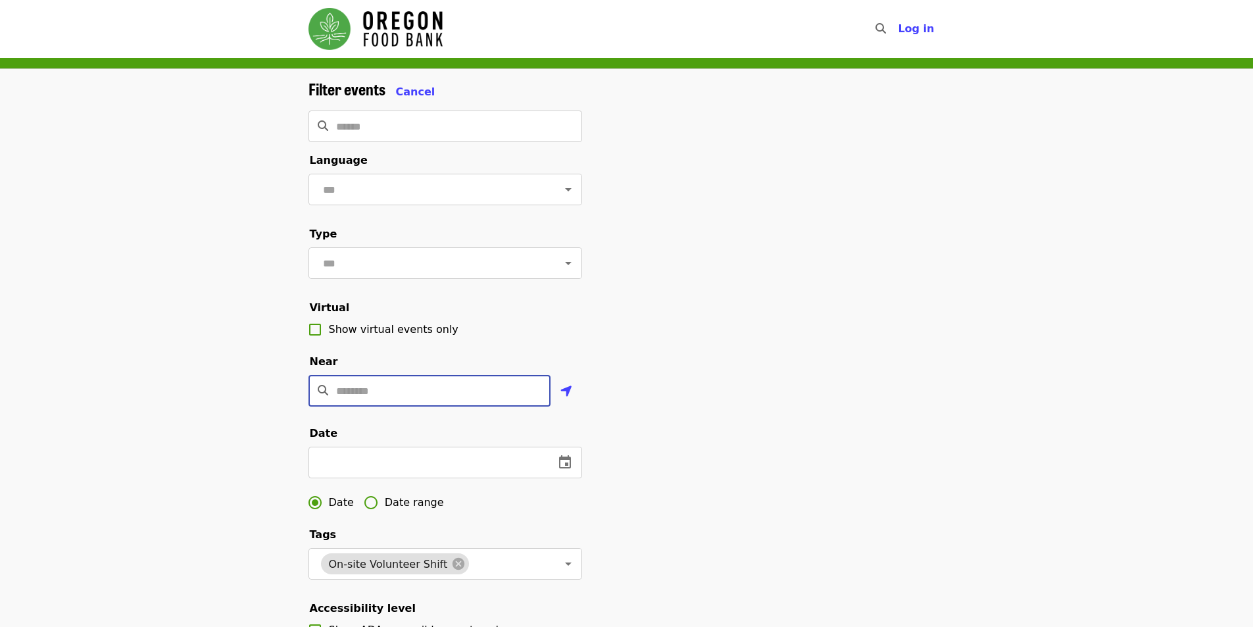
click at [370, 406] on input "Location" at bounding box center [443, 391] width 214 height 32
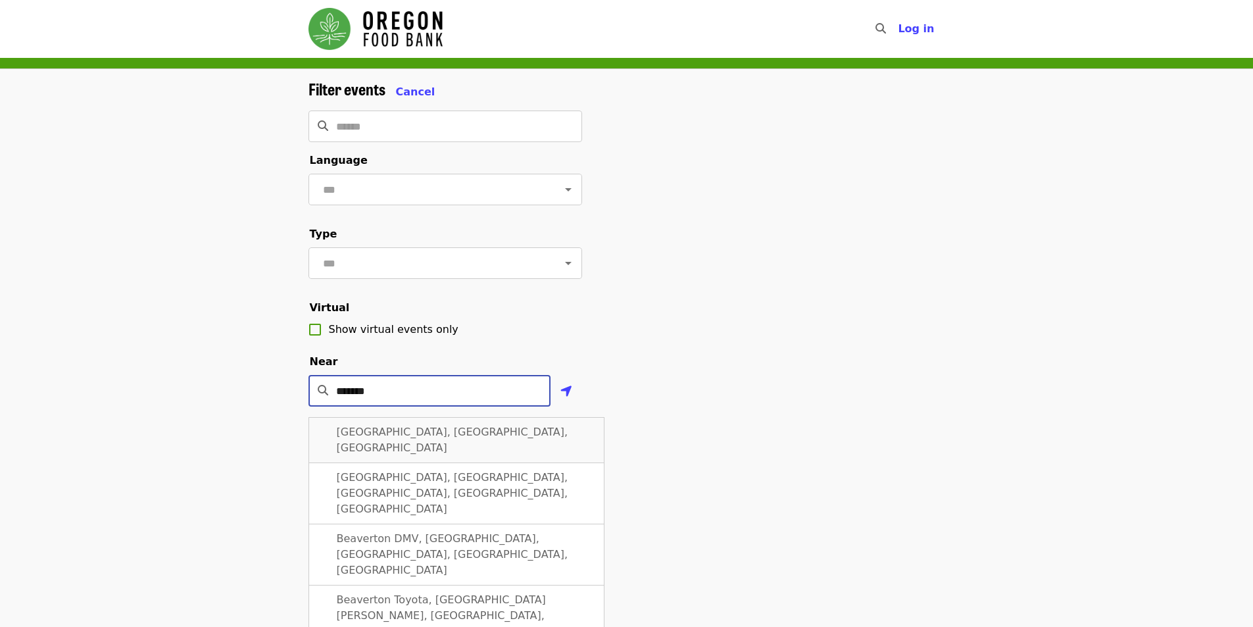
click at [380, 447] on span "Beaverton, OR, USA" at bounding box center [452, 439] width 231 height 28
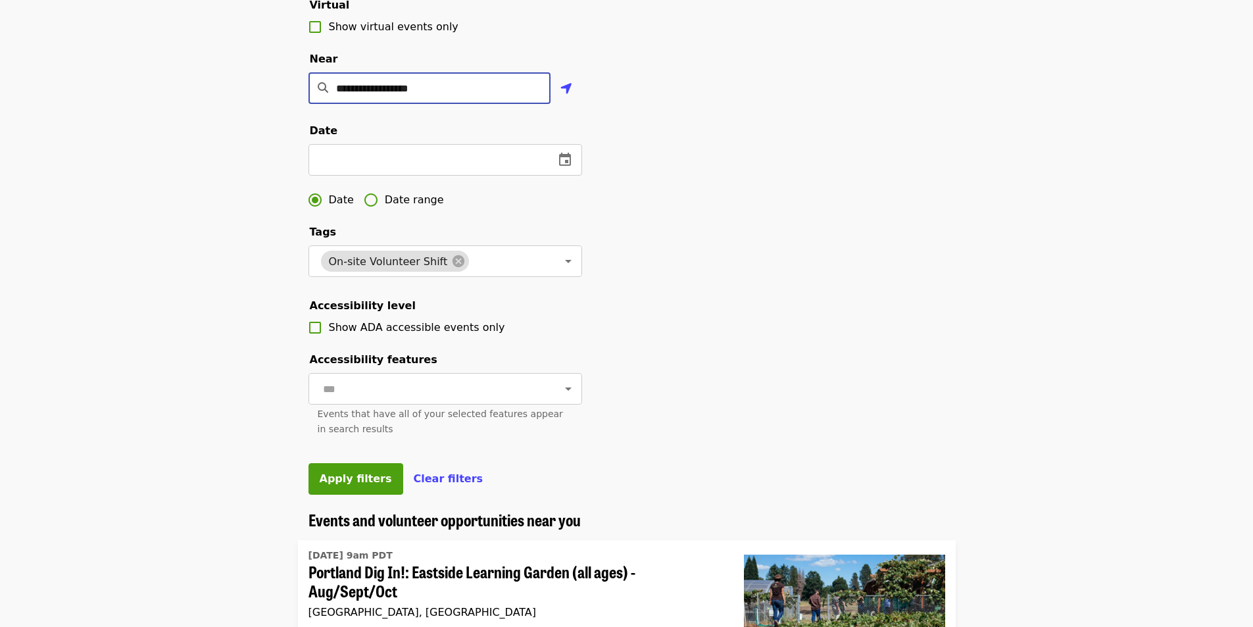
scroll to position [329, 0]
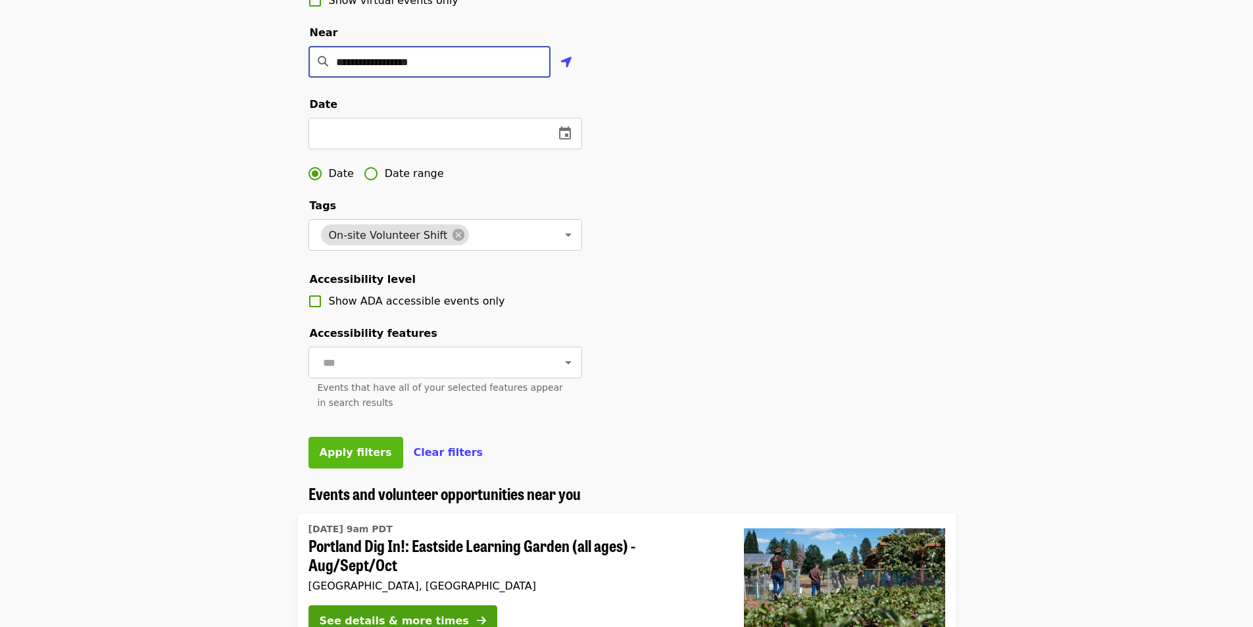
type input "**********"
click at [345, 458] on span "Apply filters" at bounding box center [356, 452] width 72 height 12
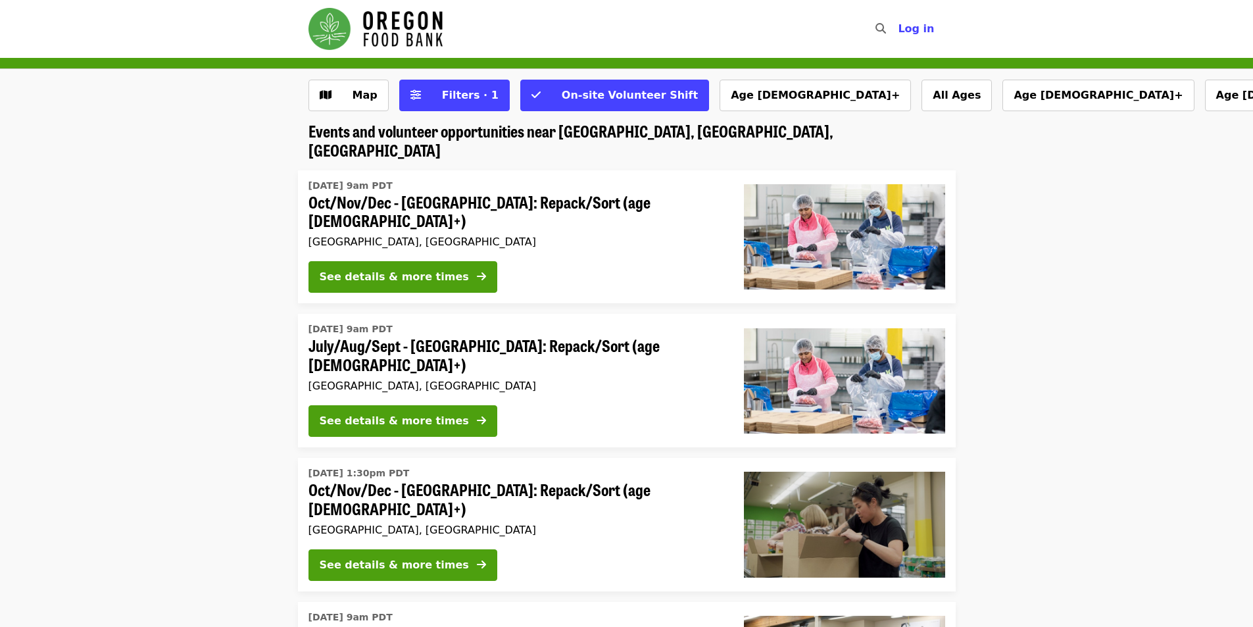
click at [494, 336] on span "July/Aug/Sept - [GEOGRAPHIC_DATA]: Repack/Sort (age [DEMOGRAPHIC_DATA]+)" at bounding box center [515, 355] width 414 height 38
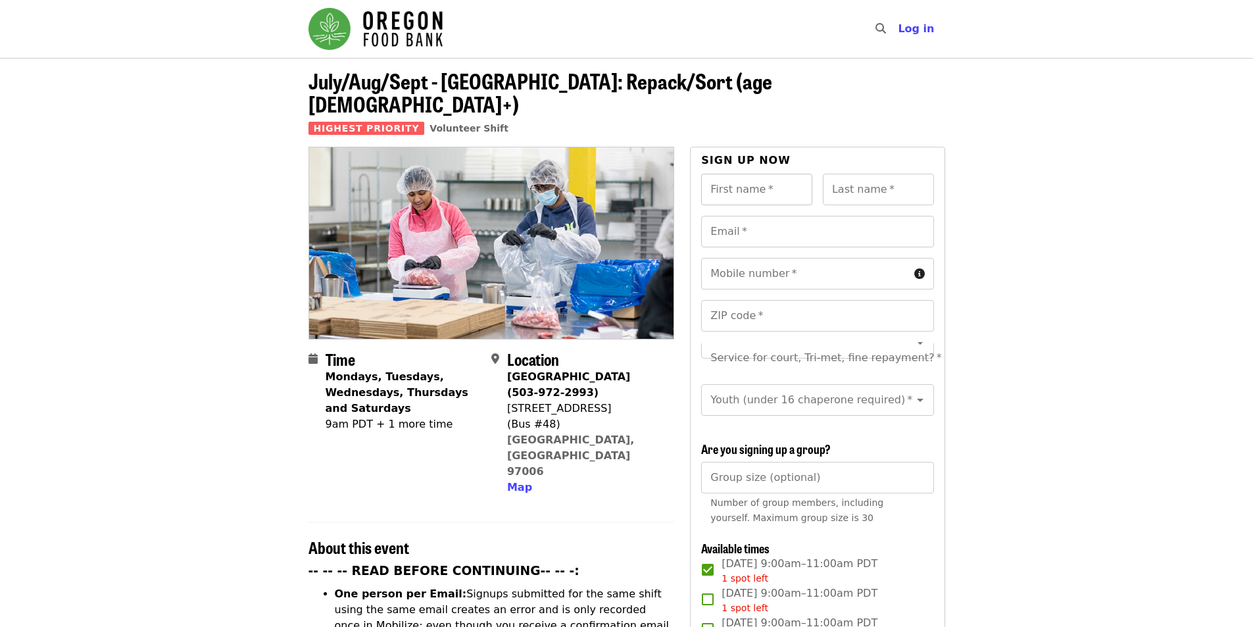
click at [767, 174] on input "First name   *" at bounding box center [756, 190] width 111 height 32
type input "******"
type input "*"
type input "***"
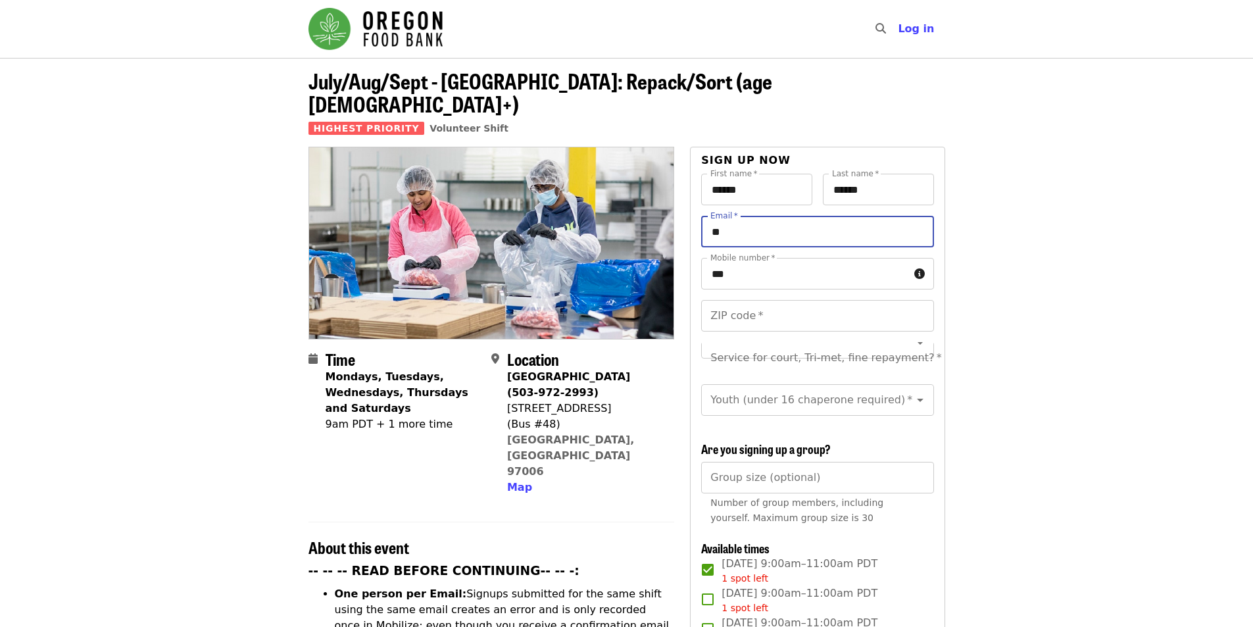
type input "*"
type input "**********"
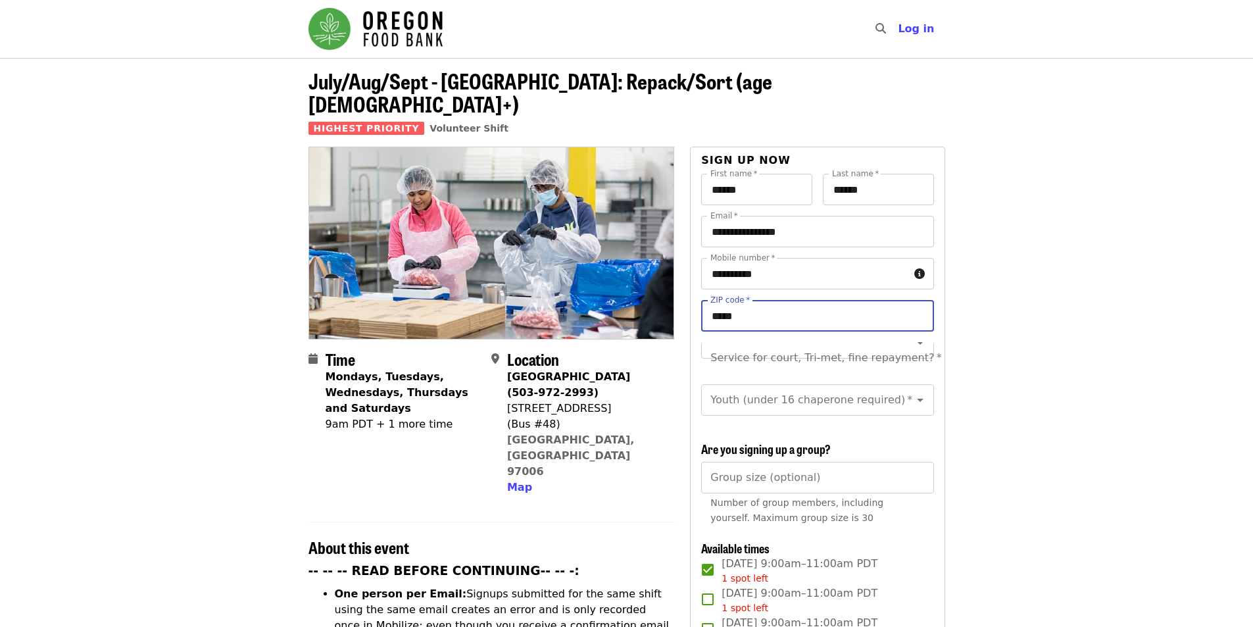
type input "*****"
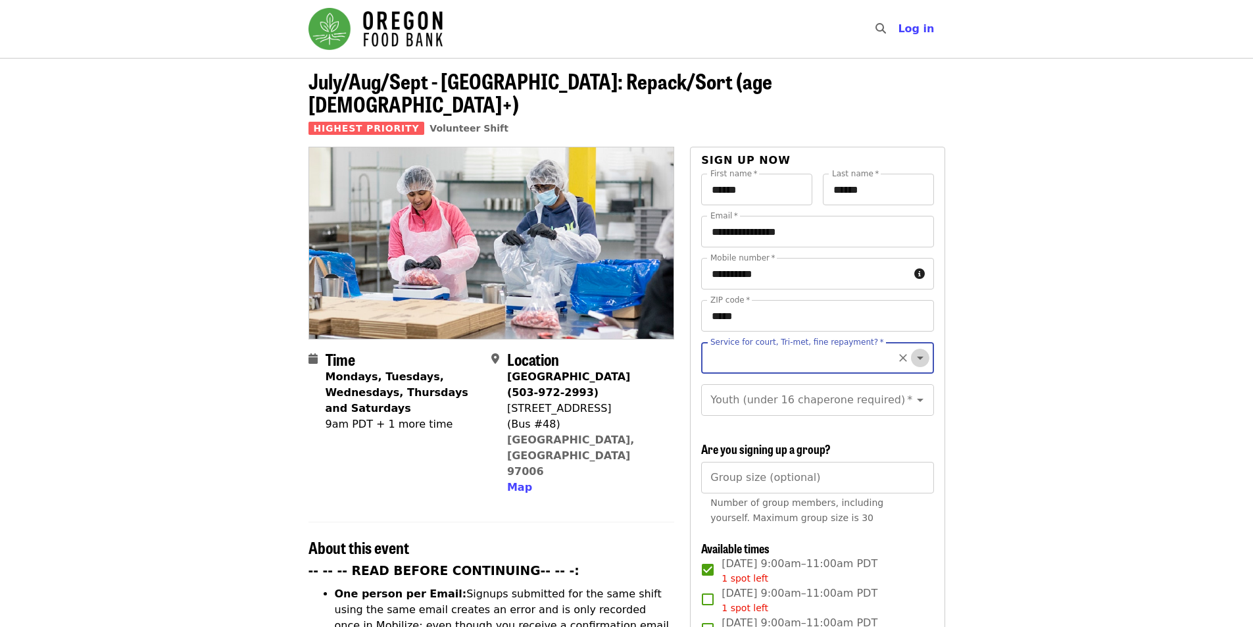
click at [917, 356] on icon "Open" at bounding box center [920, 357] width 7 height 3
click at [853, 362] on li "No" at bounding box center [812, 370] width 222 height 24
type input "**"
click at [912, 392] on icon "Open" at bounding box center [920, 400] width 16 height 16
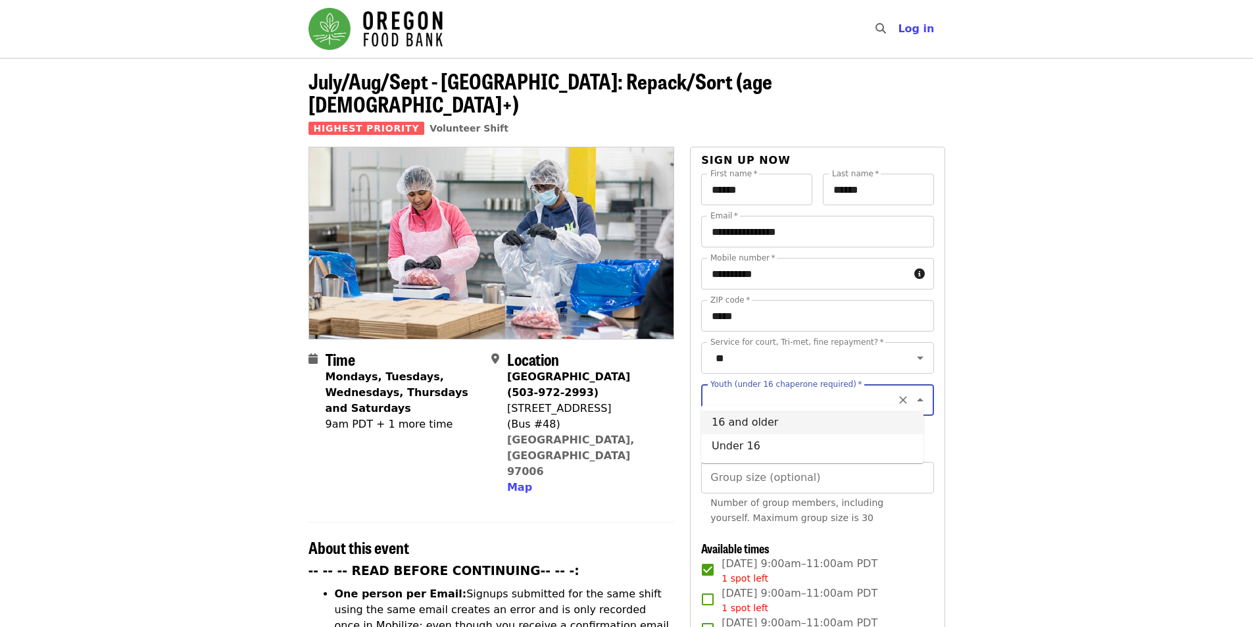
click at [767, 427] on li "16 and older" at bounding box center [812, 422] width 222 height 24
type input "**********"
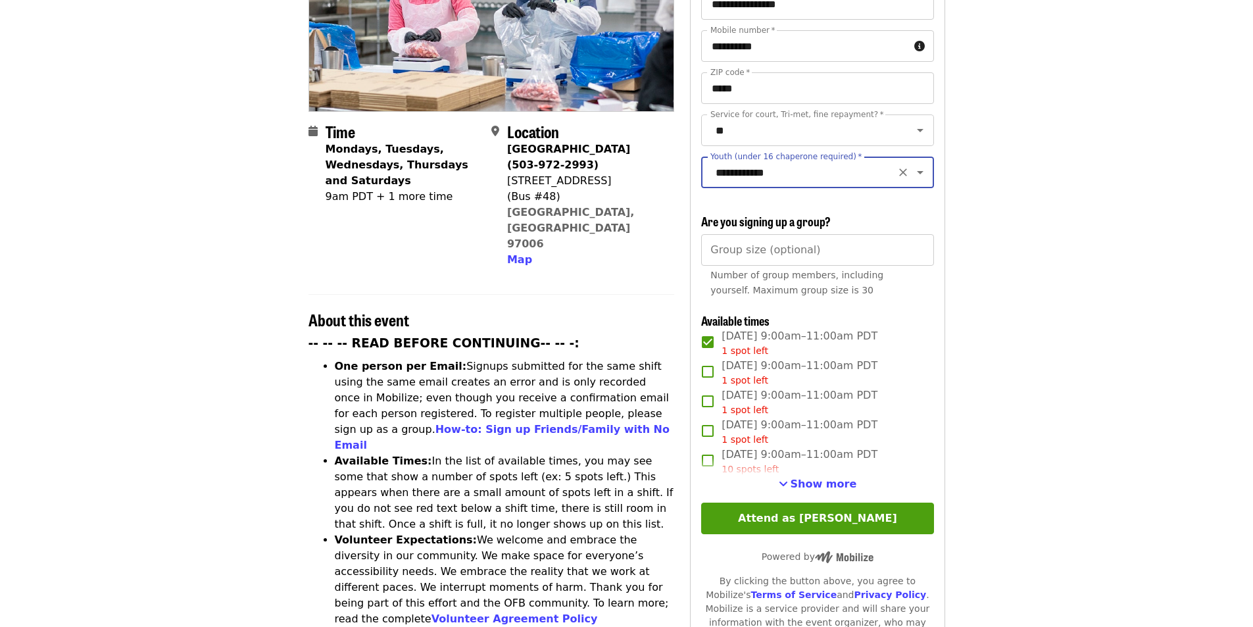
scroll to position [263, 0]
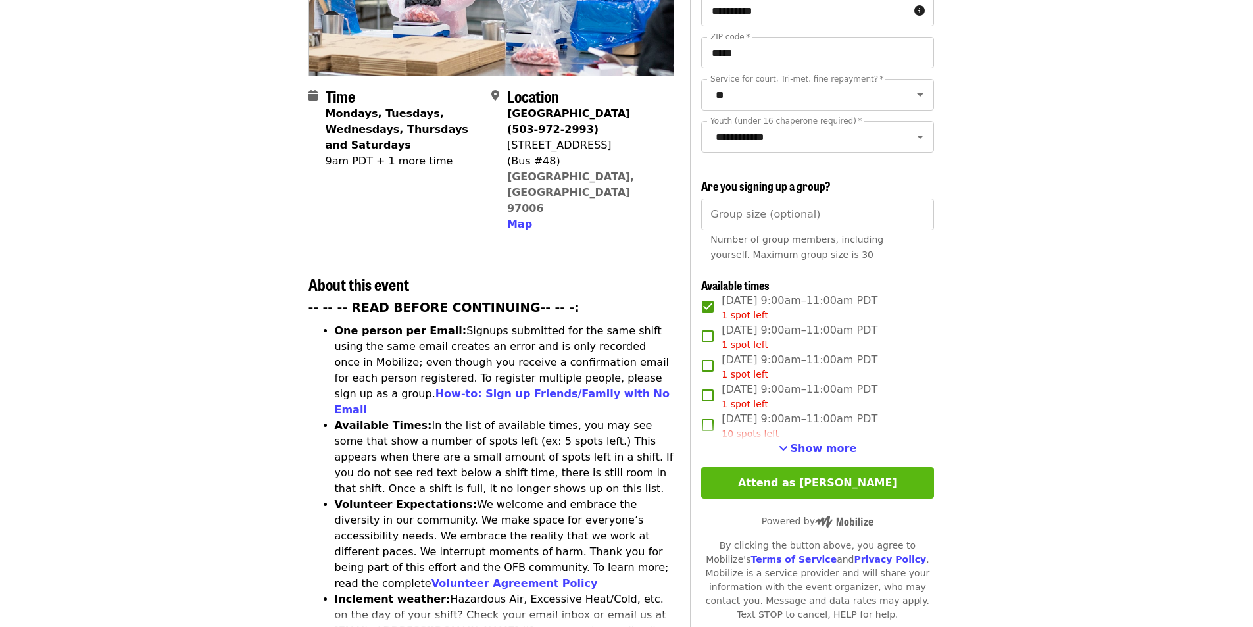
click at [879, 474] on button "Attend as hudson" at bounding box center [817, 483] width 232 height 32
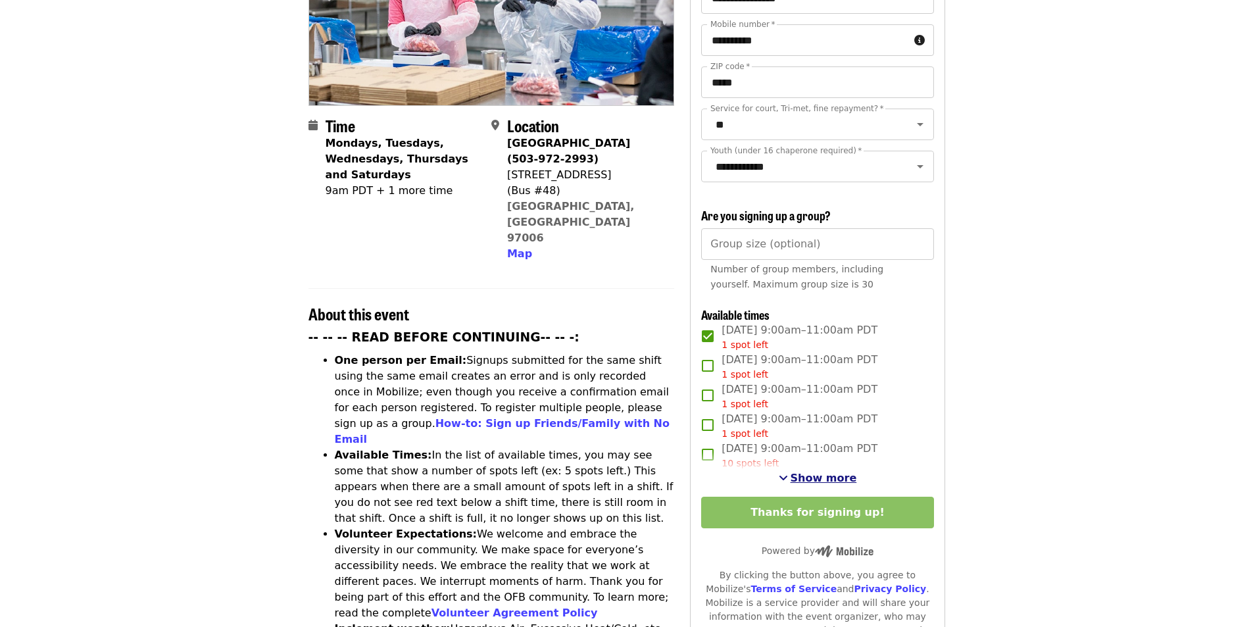
scroll to position [241, 0]
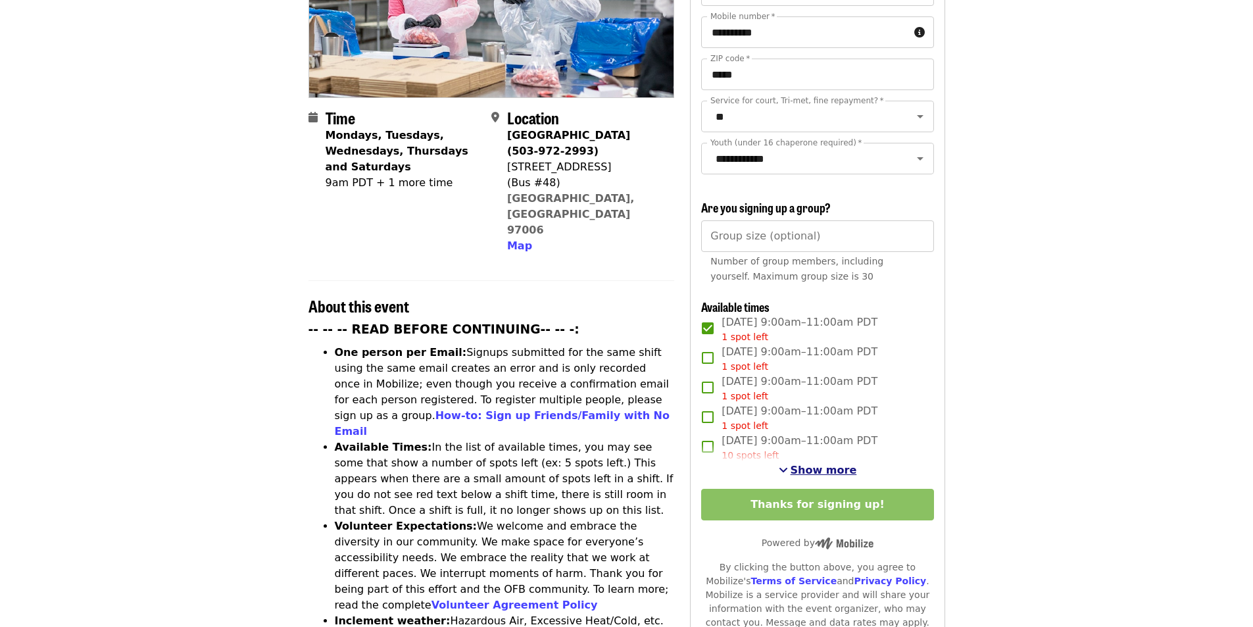
click at [815, 464] on span "Show more" at bounding box center [823, 470] width 66 height 12
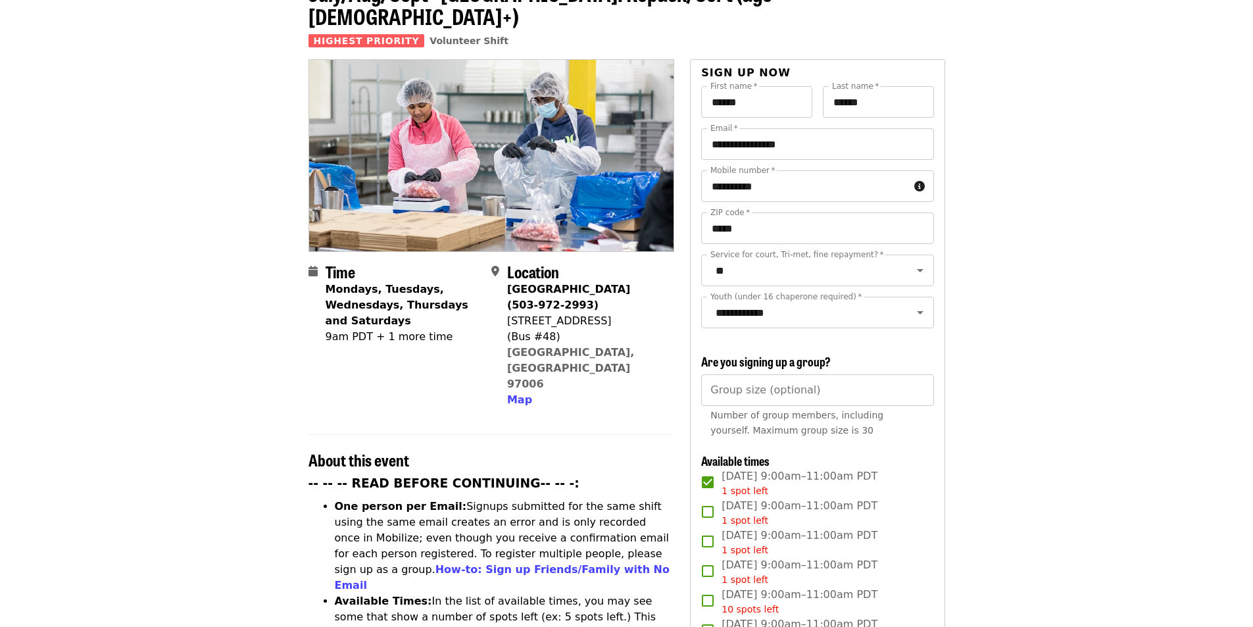
scroll to position [0, 0]
